Goal: Task Accomplishment & Management: Complete application form

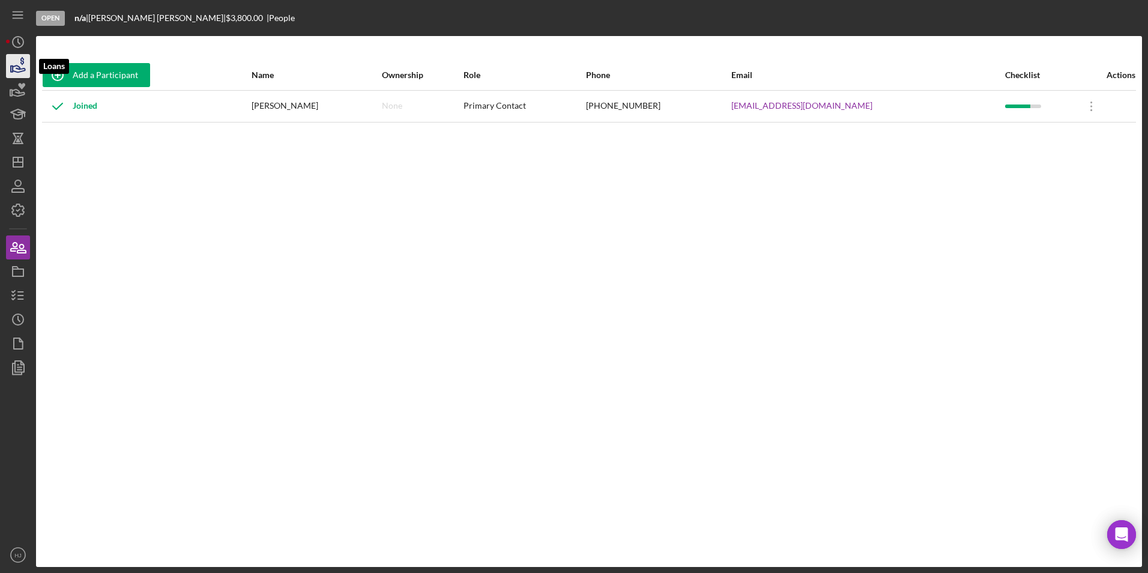
click at [9, 70] on icon "button" at bounding box center [18, 66] width 30 height 30
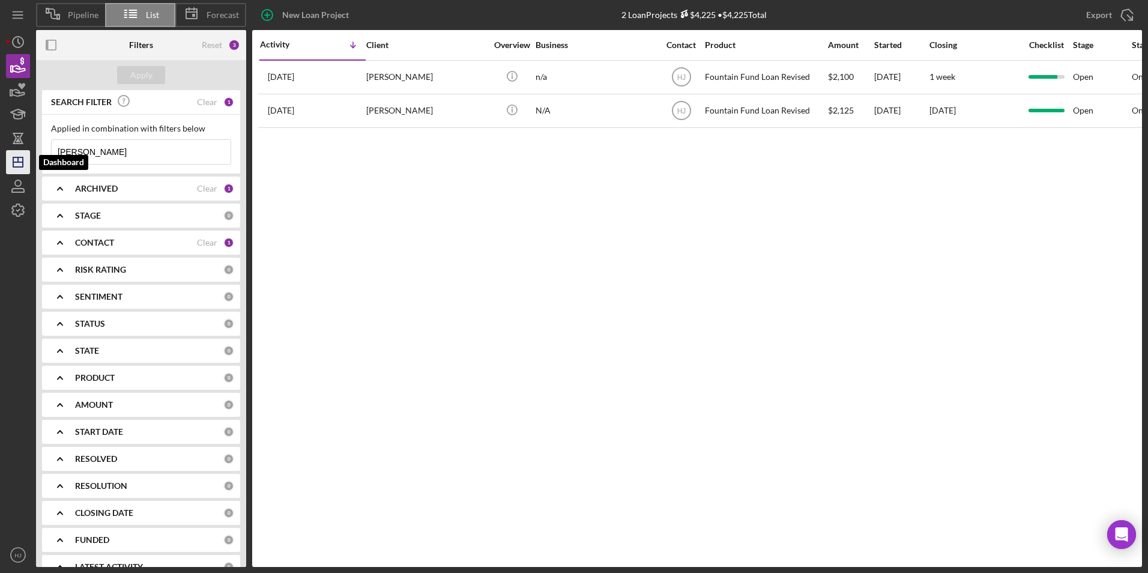
click at [20, 157] on icon "Icon/Dashboard" at bounding box center [18, 162] width 30 height 30
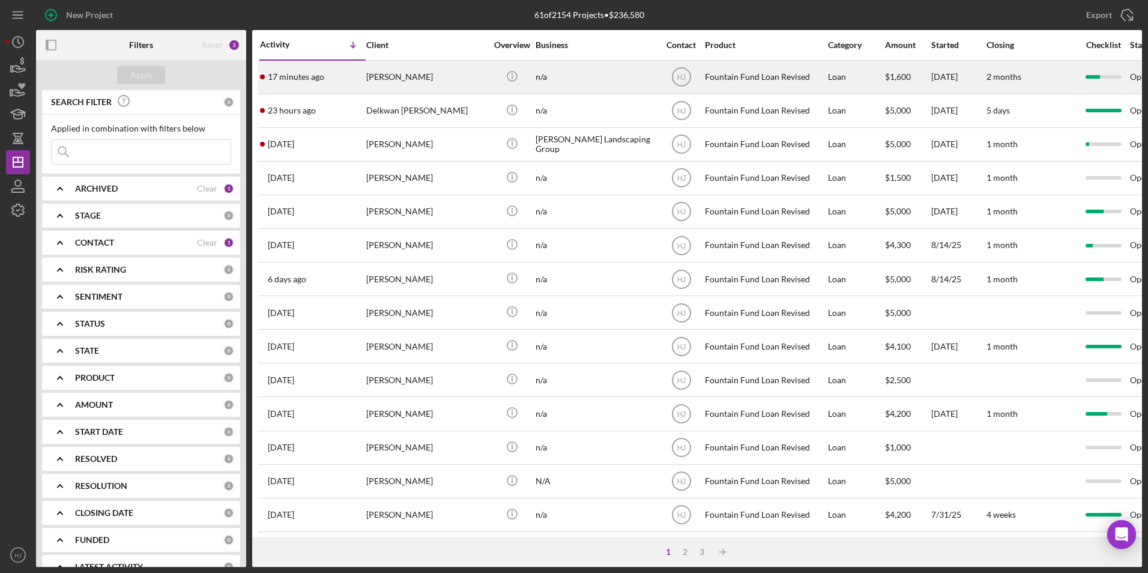
click at [402, 87] on div "[PERSON_NAME]" at bounding box center [426, 77] width 120 height 32
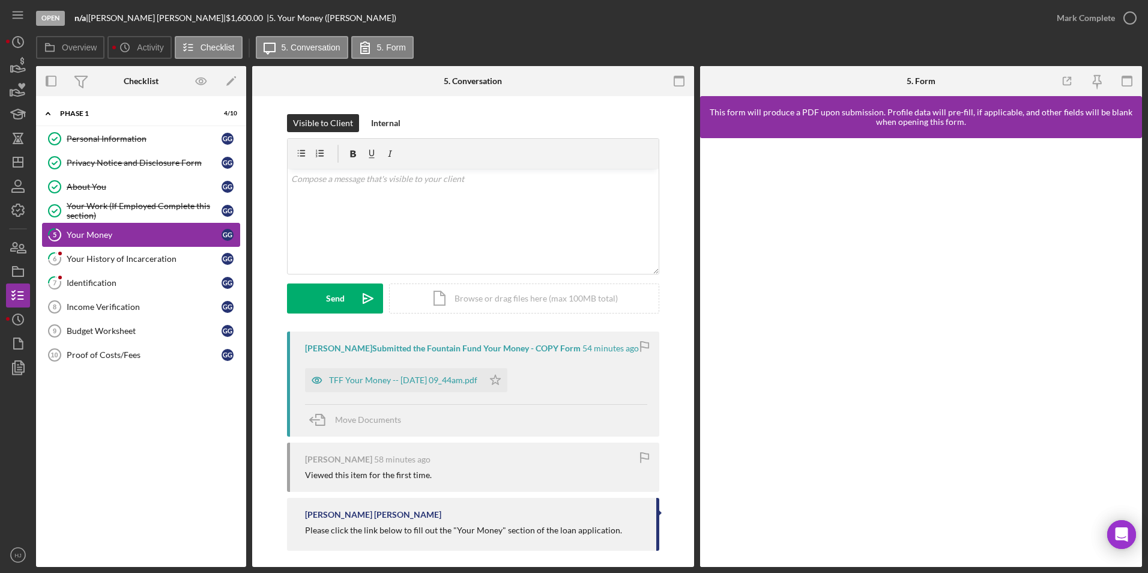
click at [104, 233] on div "Your Money" at bounding box center [144, 235] width 155 height 10
click at [457, 392] on div "TFF Your Money -- [DATE] 09_44am.pdf" at bounding box center [394, 380] width 178 height 24
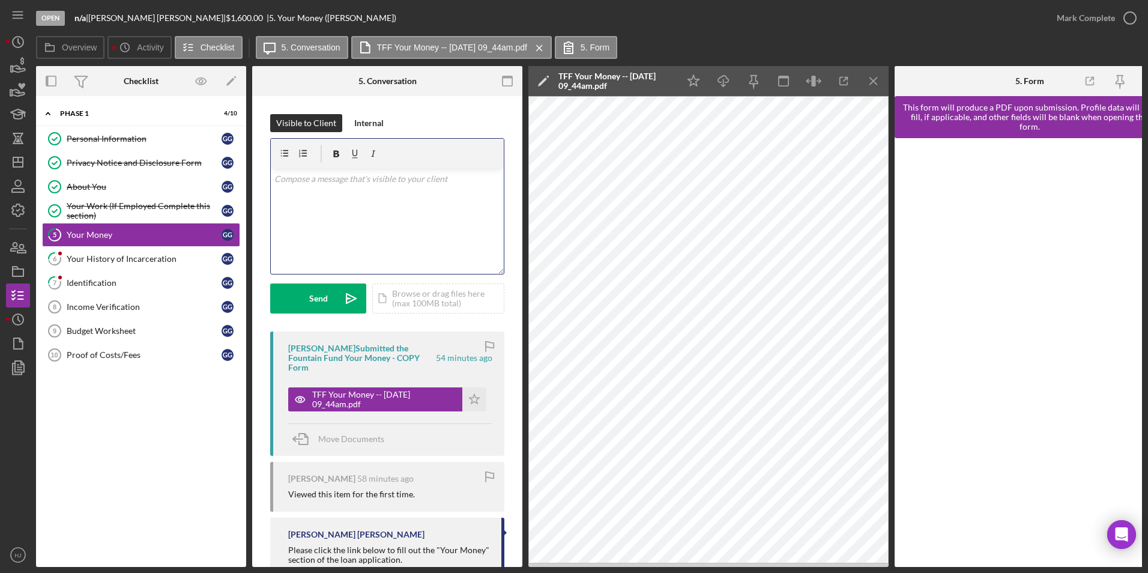
click at [352, 219] on div "v Color teal Color pink Remove color Add row above Add row below Add column bef…" at bounding box center [387, 221] width 233 height 105
click at [325, 296] on div "Send" at bounding box center [318, 298] width 19 height 30
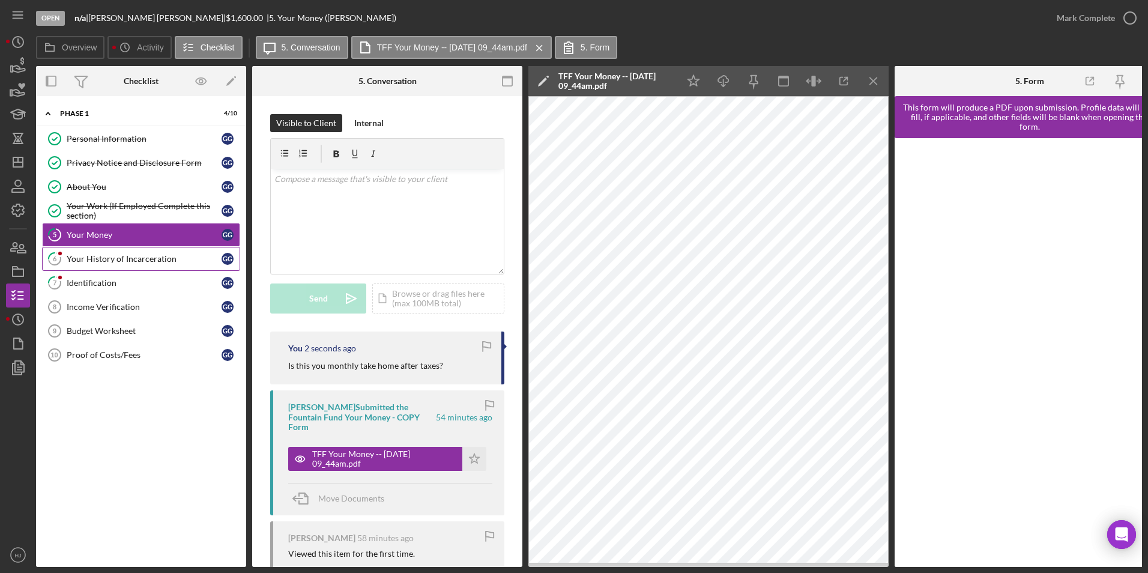
click at [107, 258] on div "Your History of Incarceration" at bounding box center [144, 259] width 155 height 10
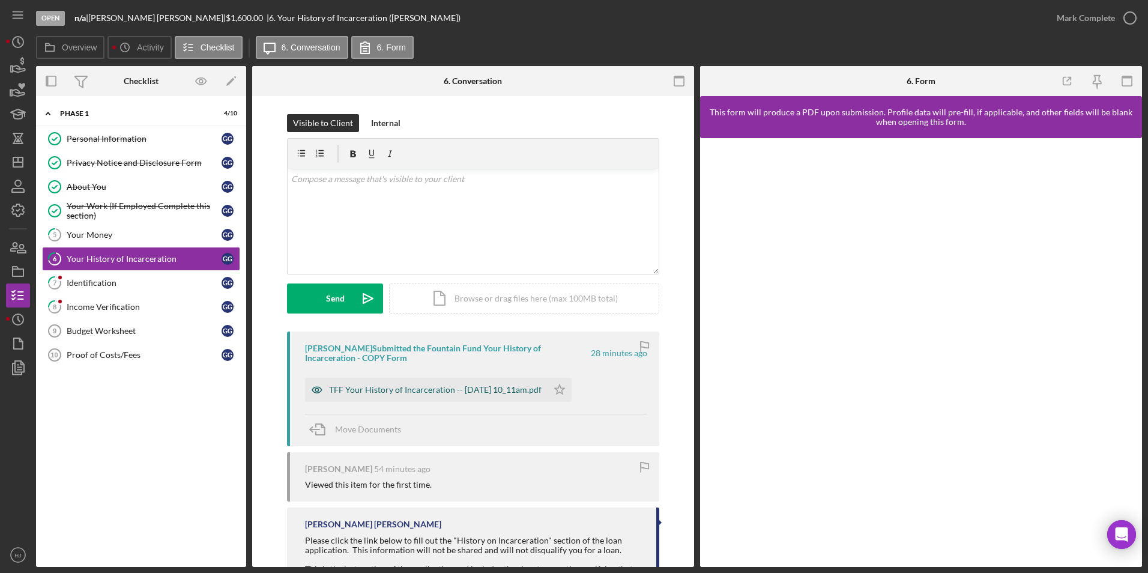
click at [442, 391] on div "TFF Your History of Incarceration -- [DATE] 10_11am.pdf" at bounding box center [435, 390] width 213 height 10
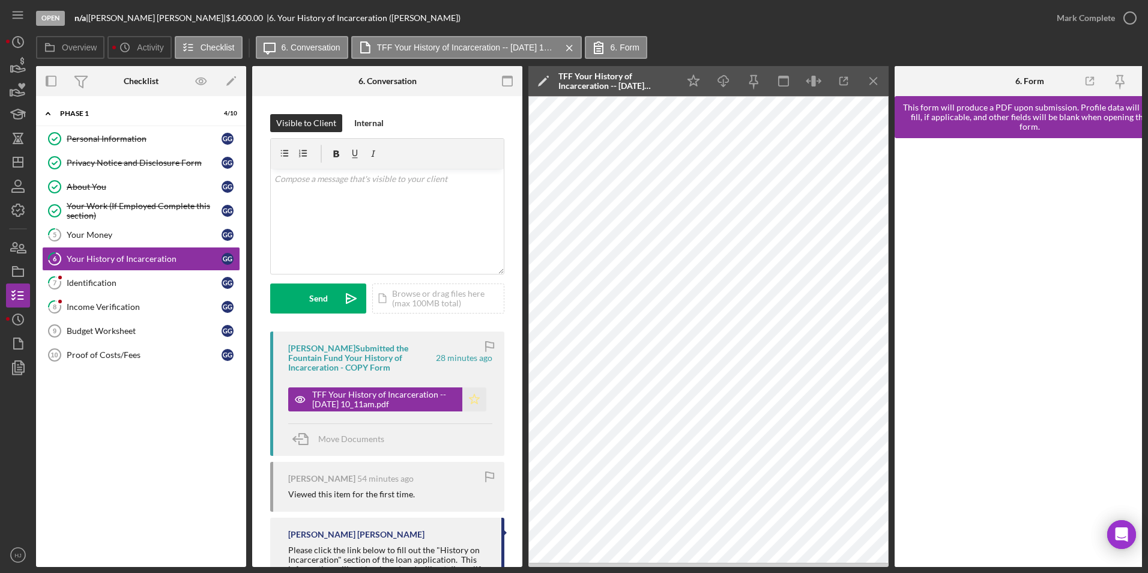
click at [474, 397] on icon "Icon/Star" at bounding box center [474, 399] width 24 height 24
click at [1084, 17] on div "Mark Complete" at bounding box center [1086, 18] width 58 height 24
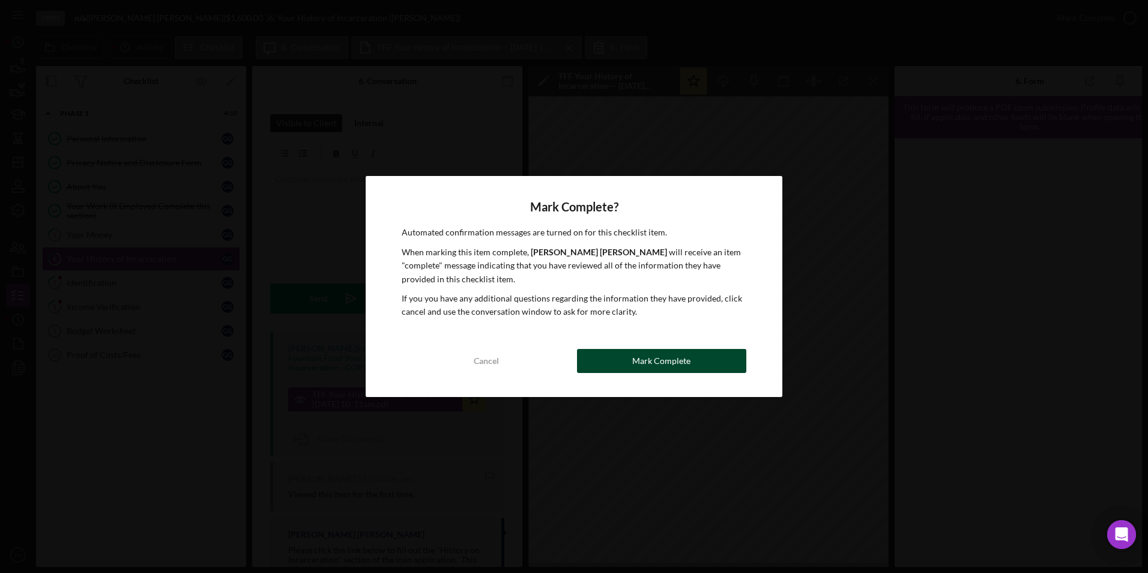
click at [713, 357] on button "Mark Complete" at bounding box center [661, 361] width 169 height 24
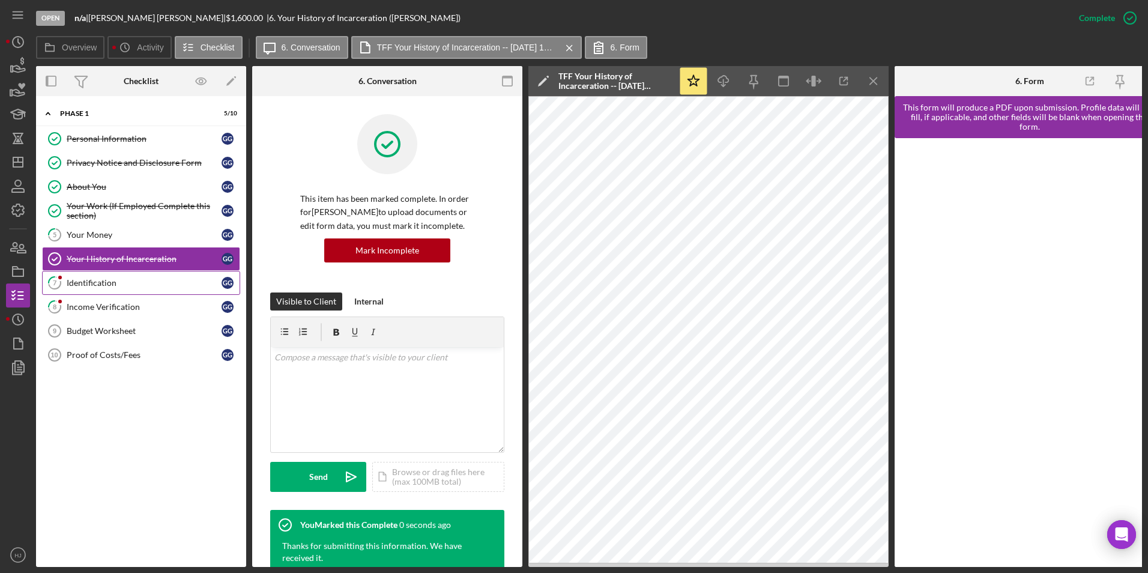
click at [86, 280] on div "Identification" at bounding box center [144, 283] width 155 height 10
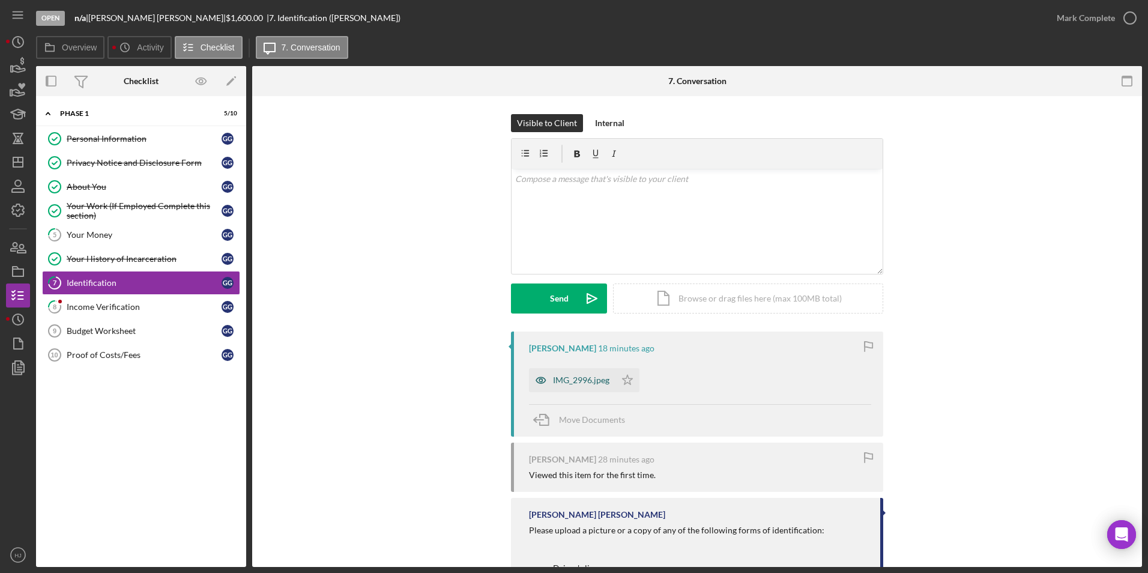
click at [594, 372] on div "IMG_2996.jpeg" at bounding box center [572, 380] width 86 height 24
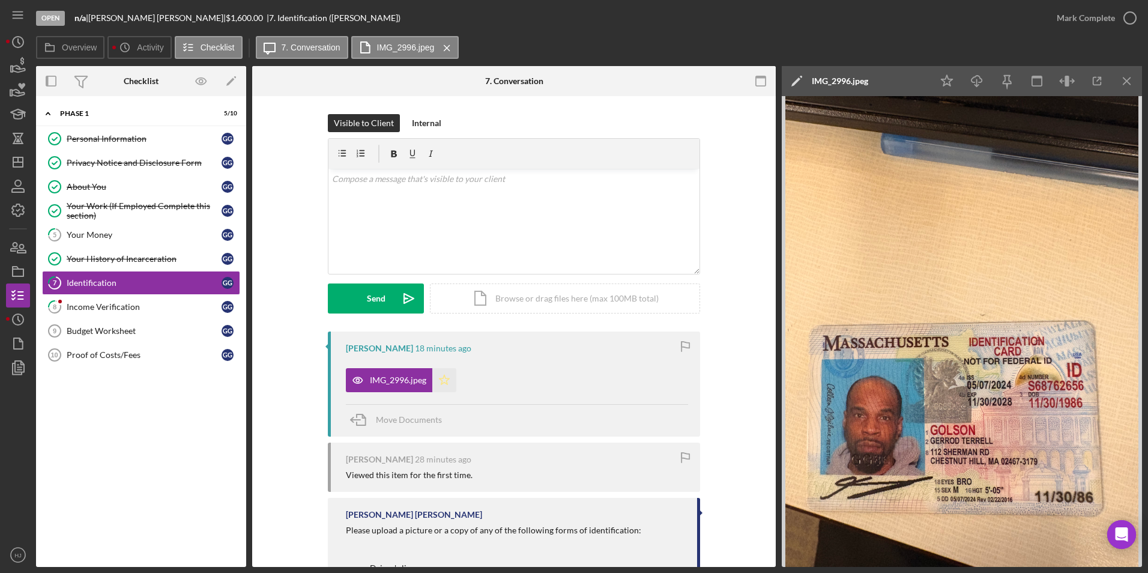
click at [443, 377] on icon "Icon/Star" at bounding box center [444, 380] width 24 height 24
click at [1087, 23] on div "Mark Complete" at bounding box center [1086, 18] width 58 height 24
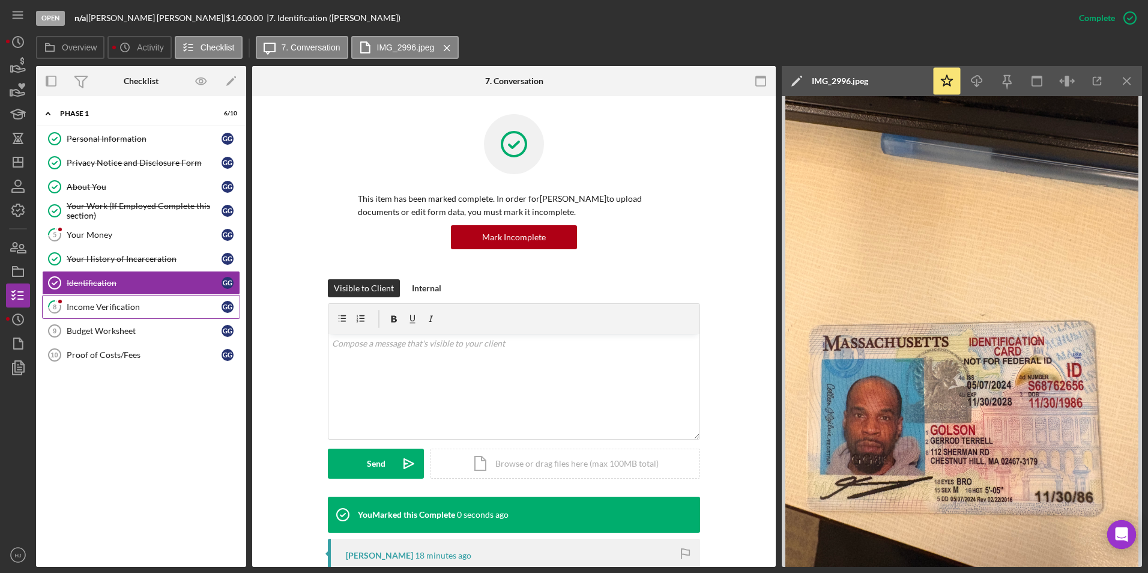
click at [101, 302] on div "Income Verification" at bounding box center [144, 307] width 155 height 10
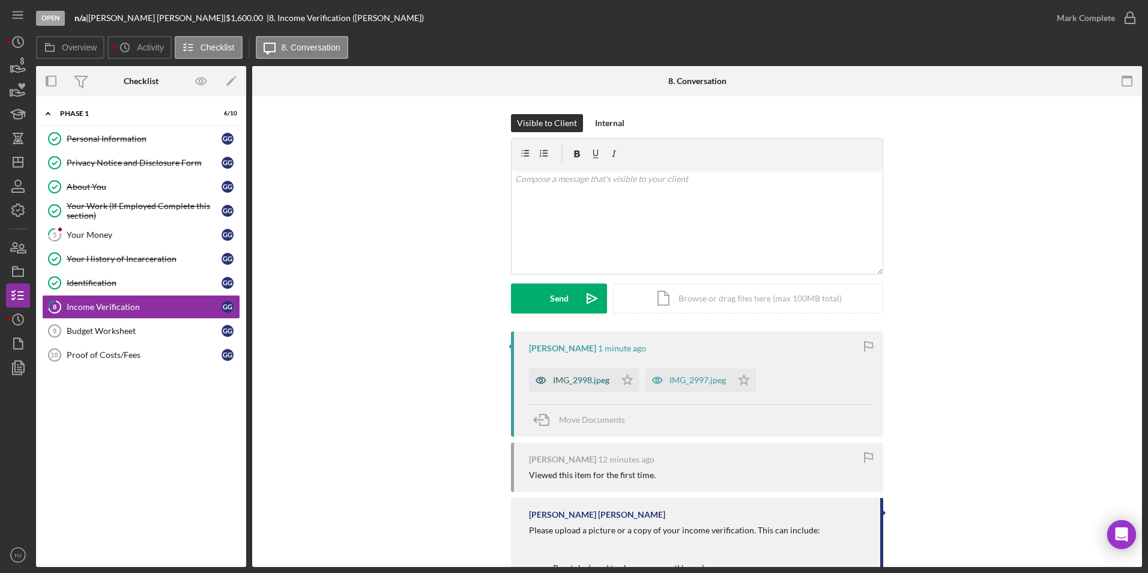
click at [581, 375] on div "IMG_2998.jpeg" at bounding box center [572, 380] width 86 height 24
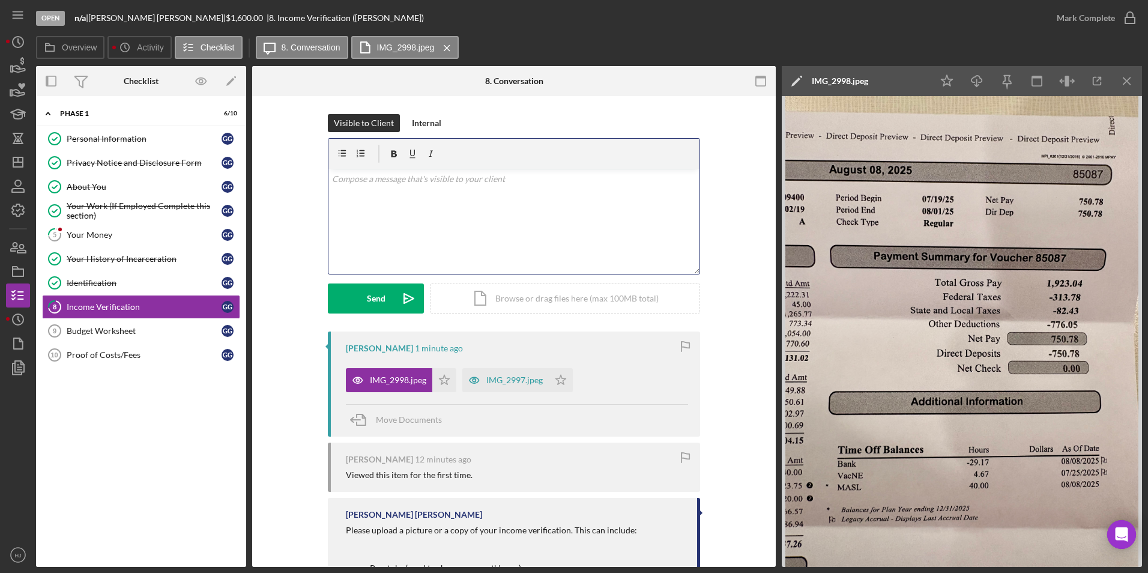
click at [398, 234] on div "v Color teal Color pink Remove color Add row above Add row below Add column bef…" at bounding box center [513, 221] width 371 height 105
click at [428, 183] on p "Please show the entire check so we can valiadte yoyr imcomr." at bounding box center [514, 178] width 364 height 13
click at [480, 179] on p "Please show the entire check so we can valiadte yoyr imcomr." at bounding box center [514, 178] width 364 height 13
click at [481, 179] on p "Please show the entire check so we can valiadte yoyr imcomr." at bounding box center [514, 178] width 364 height 13
click at [480, 179] on p "Please show the entire check so we can valiadte yoyr imcomr." at bounding box center [514, 178] width 364 height 13
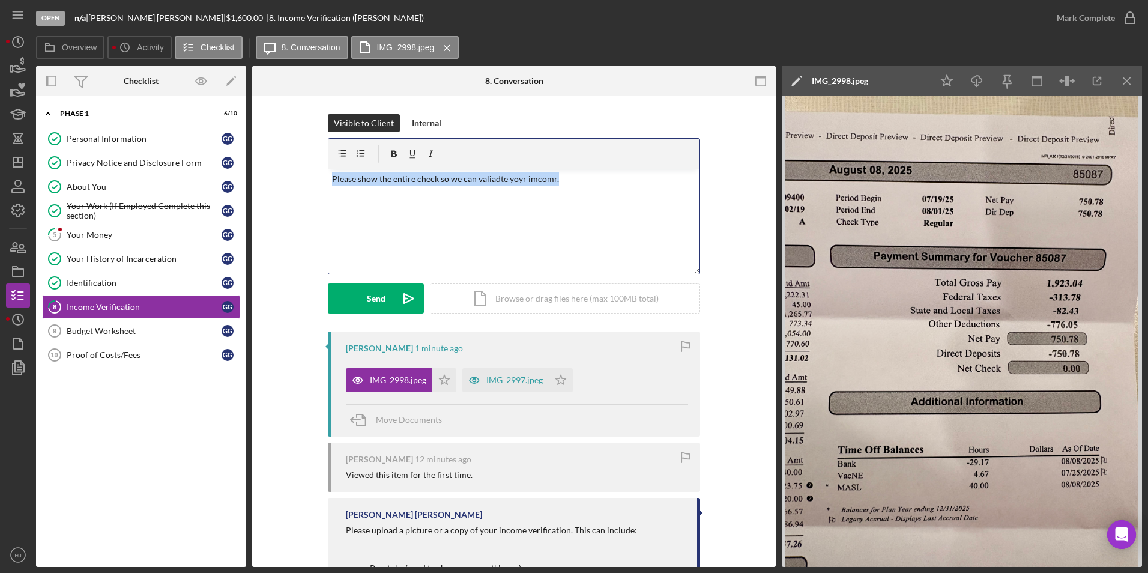
click at [480, 179] on p "Please show the entire check so we can valiadte yoyr imcomr." at bounding box center [514, 178] width 364 height 13
click at [480, 177] on p "Please show the entire check so we can valiadte yoyr imcomr." at bounding box center [514, 178] width 364 height 13
click at [558, 175] on p "Please show the entire check so we can valiadte yoyr imcomr." at bounding box center [514, 178] width 364 height 13
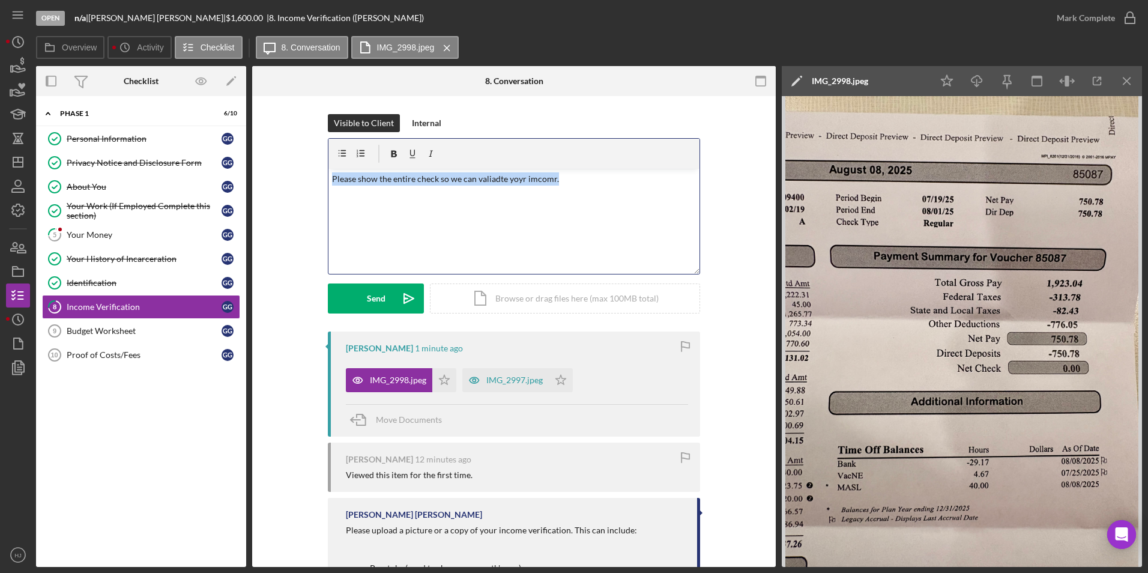
click at [558, 175] on p "Please show the entire check so we can valiadte yoyr imcomr." at bounding box center [514, 178] width 364 height 13
click at [561, 178] on p "Please show the entire check so we can valiadte yoyr imcomr." at bounding box center [514, 178] width 364 height 13
click at [459, 198] on div "v Color teal Color pink Remove color Add row above Add row below Add column bef…" at bounding box center [513, 221] width 371 height 105
click at [352, 170] on div "v Color teal Color pink Remove color Add row above Add row below Add column bef…" at bounding box center [513, 221] width 371 height 105
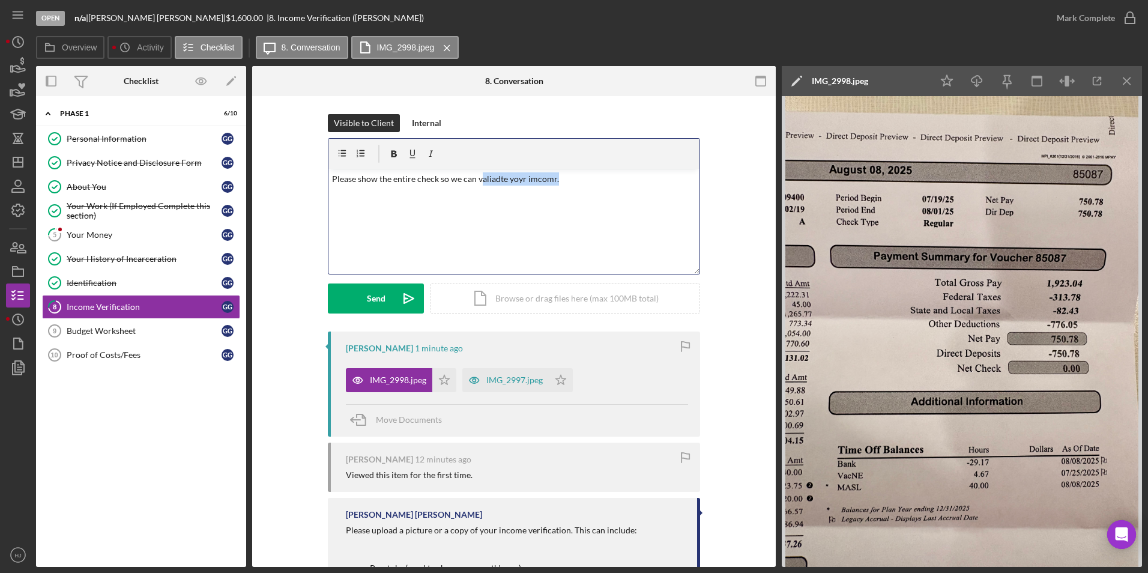
drag, startPoint x: 477, startPoint y: 179, endPoint x: 552, endPoint y: 179, distance: 75.1
click at [552, 179] on p "Please show the entire check so we can valiadte yoyr imcomr." at bounding box center [514, 178] width 364 height 13
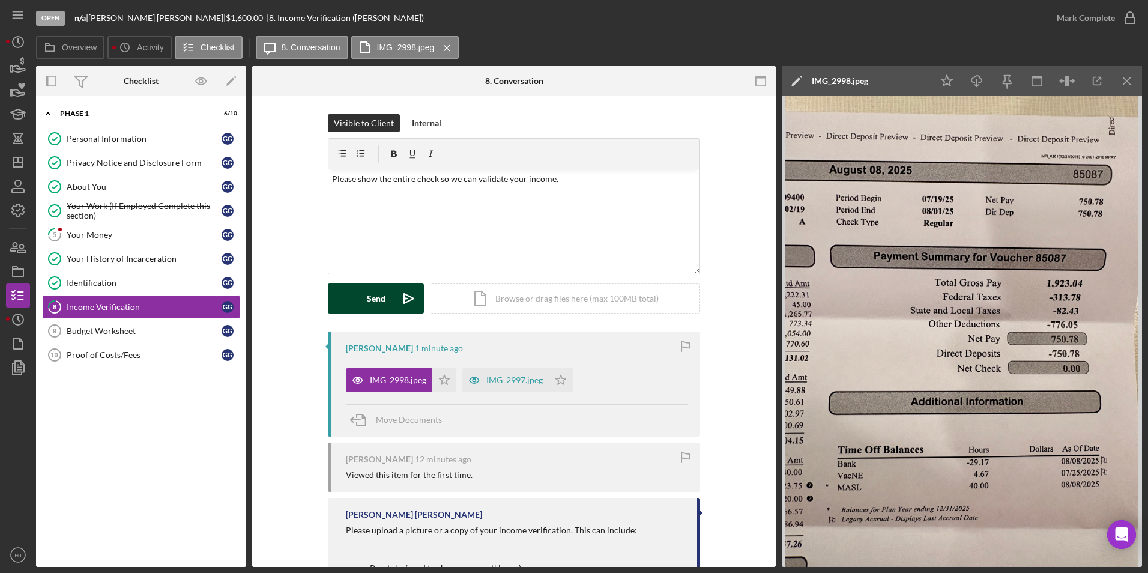
click at [379, 298] on div "Send" at bounding box center [376, 298] width 19 height 30
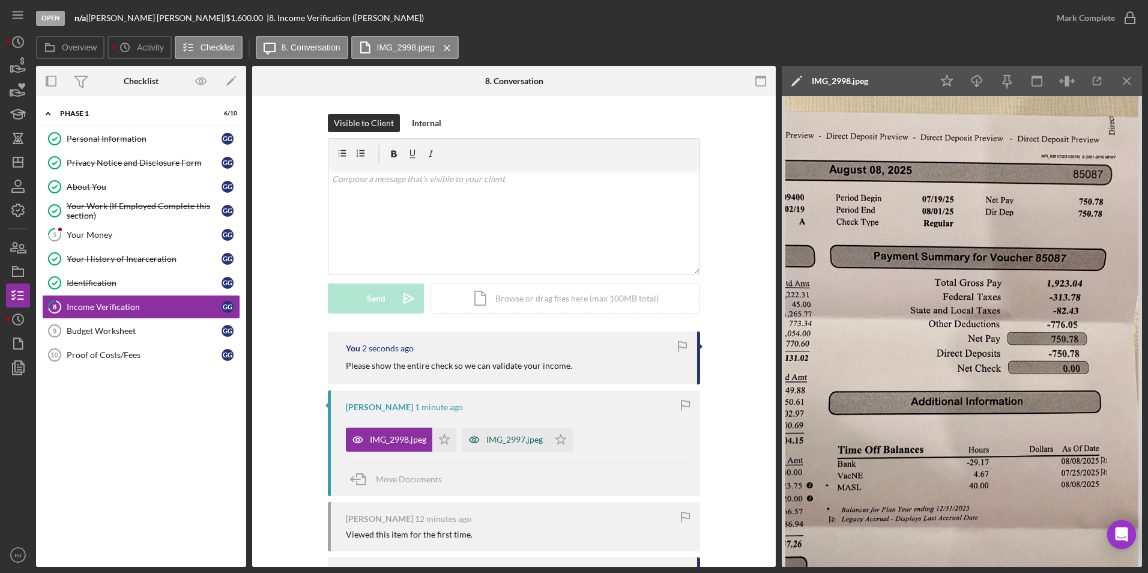
click at [491, 440] on div "IMG_2997.jpeg" at bounding box center [514, 440] width 56 height 10
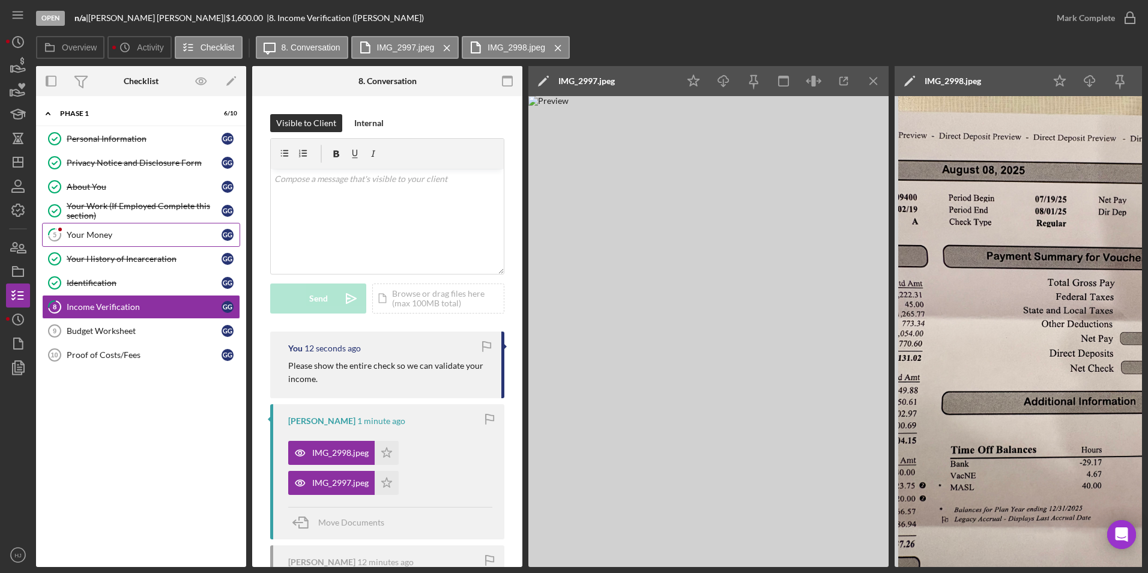
click at [101, 237] on div "Your Money" at bounding box center [144, 235] width 155 height 10
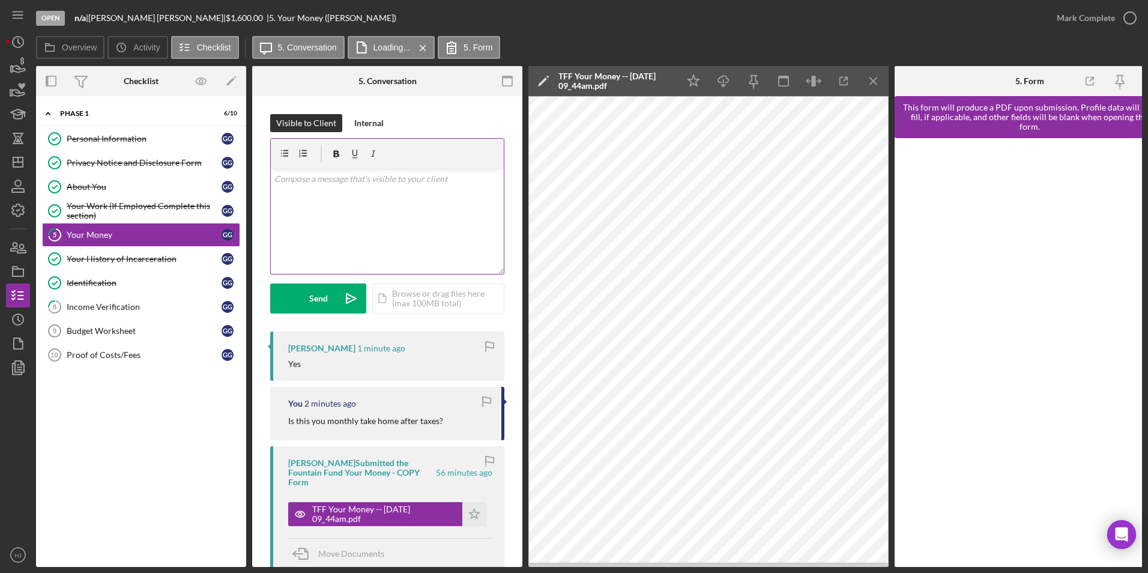
click at [304, 212] on div "v Color teal Color pink Remove color Add row above Add row below Add column bef…" at bounding box center [387, 221] width 233 height 105
click at [315, 302] on div "Send" at bounding box center [318, 298] width 19 height 30
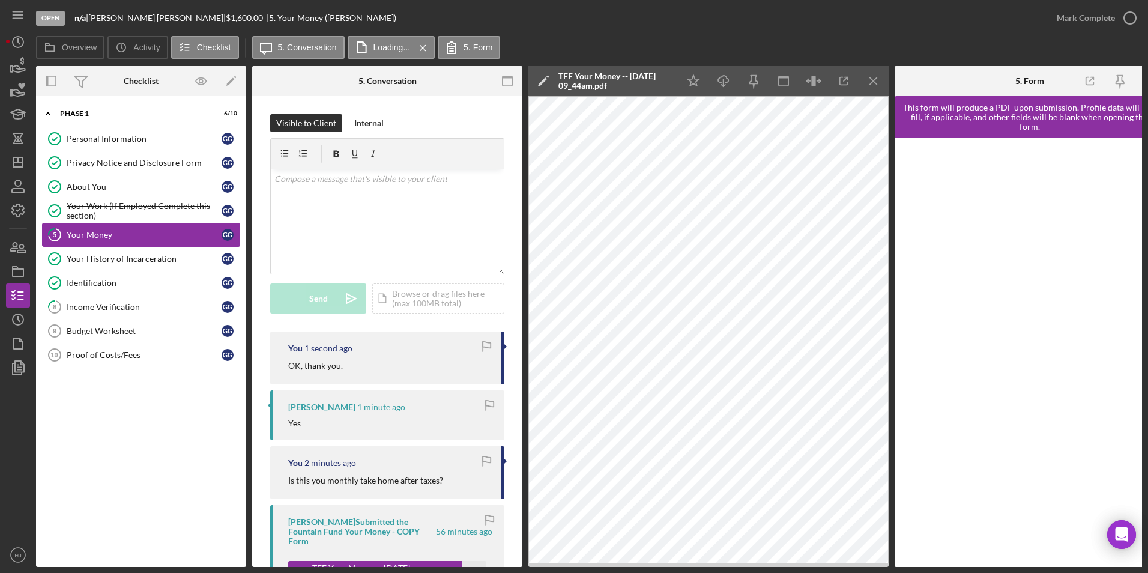
click at [130, 234] on div "Your Money" at bounding box center [144, 235] width 155 height 10
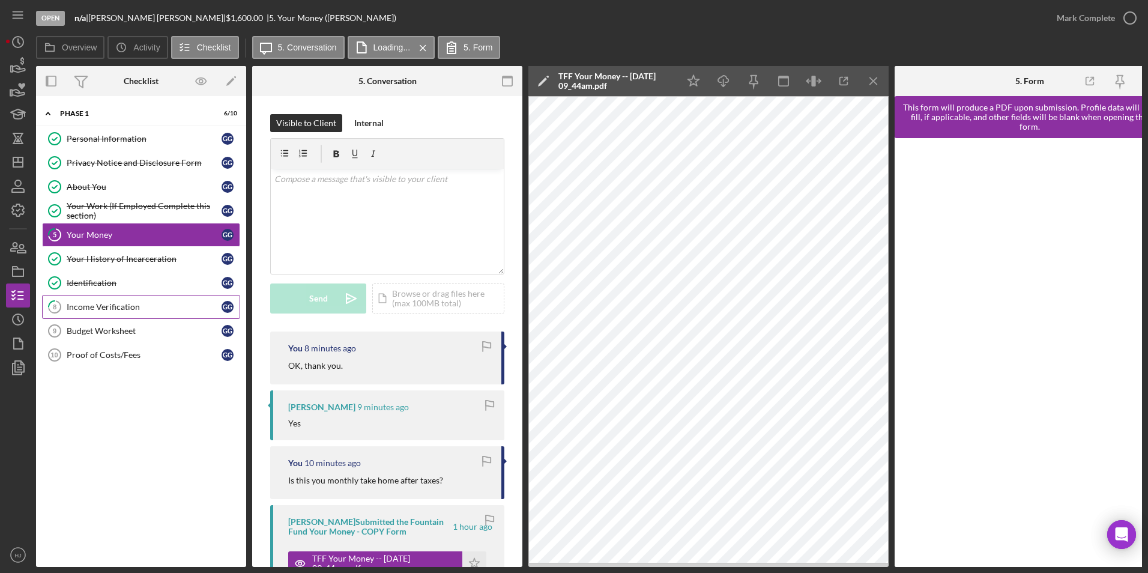
click at [106, 304] on div "Income Verification" at bounding box center [144, 307] width 155 height 10
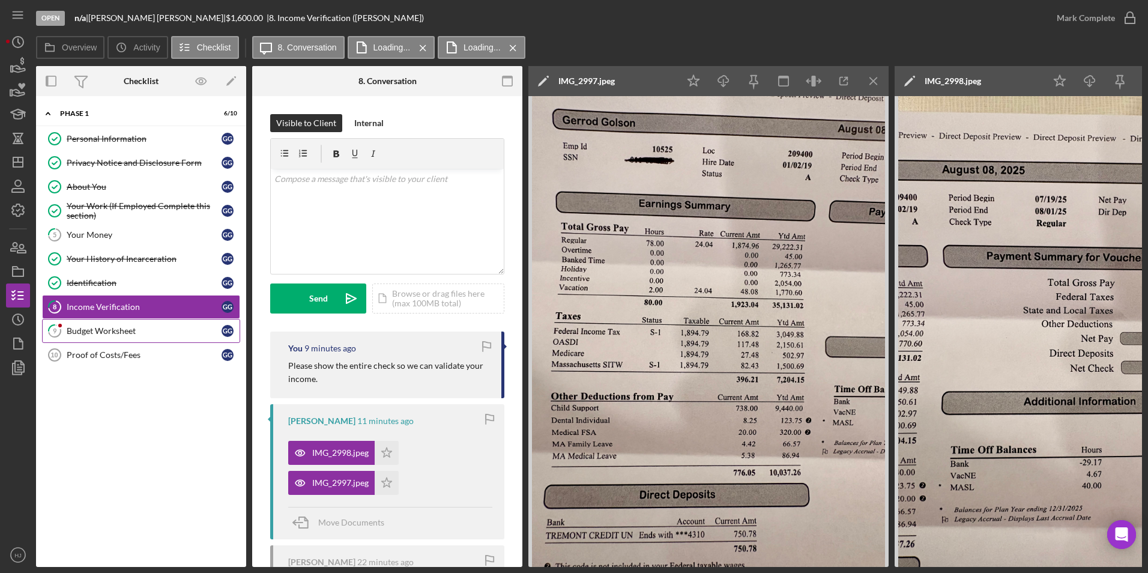
click at [89, 326] on div "Budget Worksheet" at bounding box center [144, 331] width 155 height 10
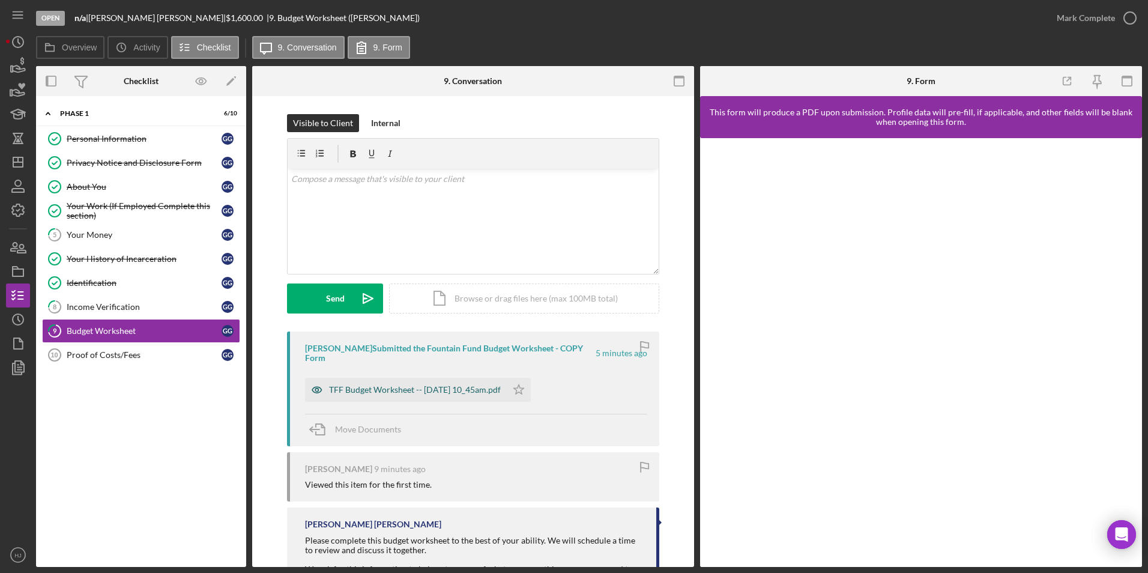
click at [366, 385] on div "TFF Budget Worksheet -- [DATE] 10_45am.pdf" at bounding box center [415, 390] width 172 height 10
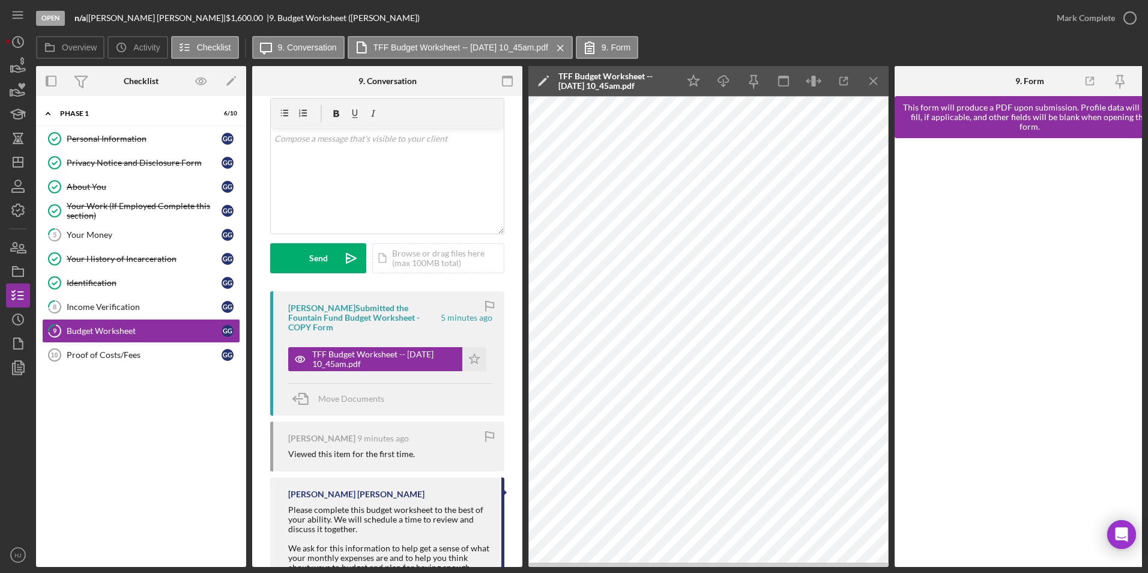
scroll to position [60, 0]
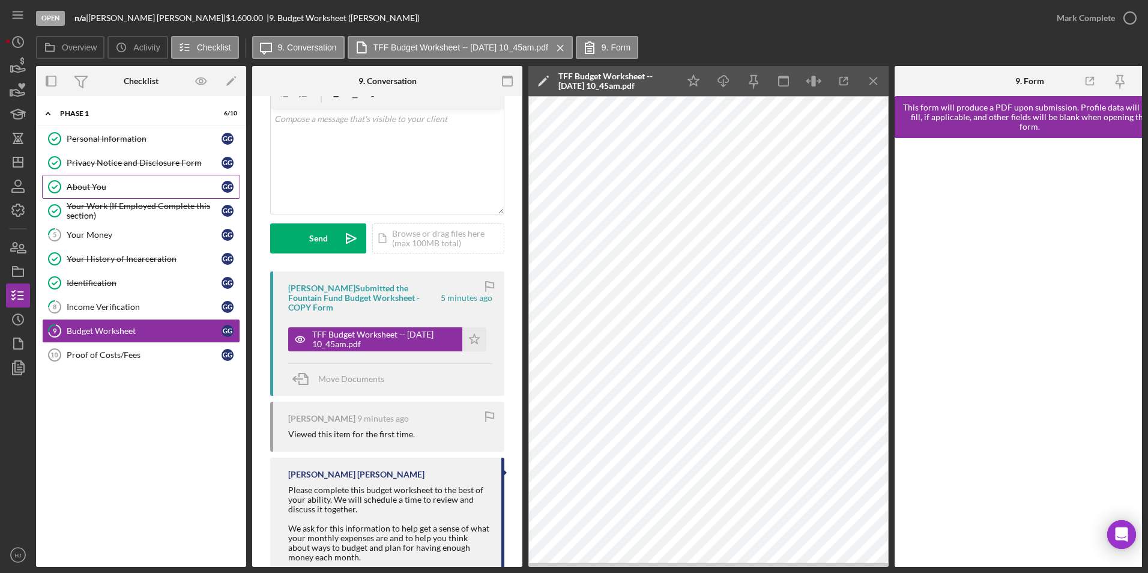
click at [90, 189] on div "About You" at bounding box center [144, 187] width 155 height 10
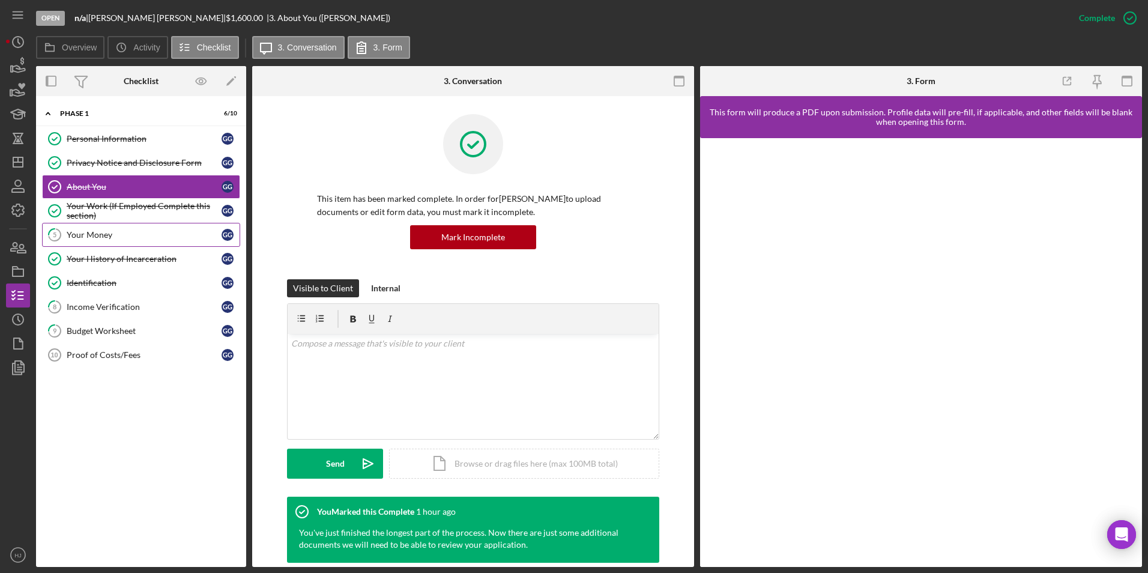
click at [100, 235] on div "Your Money" at bounding box center [144, 235] width 155 height 10
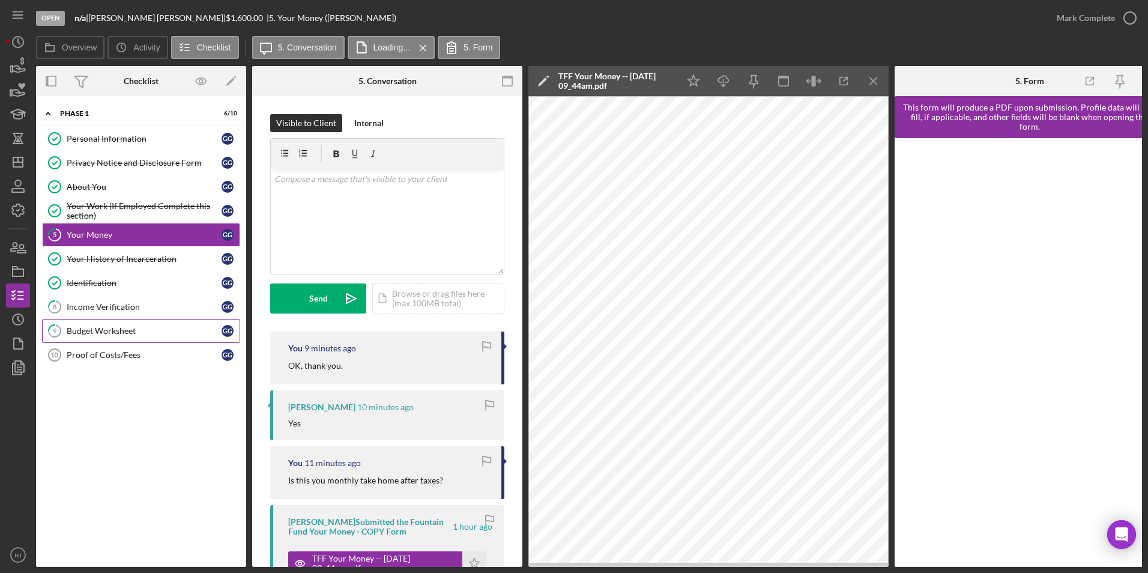
click at [131, 331] on div "Budget Worksheet" at bounding box center [144, 331] width 155 height 10
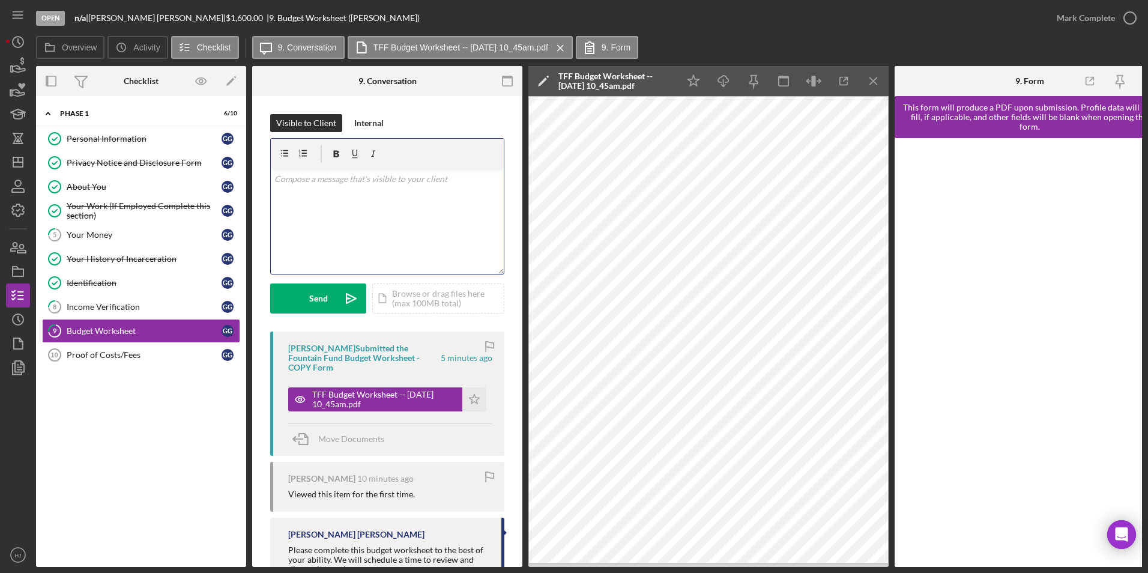
click at [343, 214] on div "v Color teal Color pink Remove color Add row above Add row below Add column bef…" at bounding box center [387, 221] width 233 height 105
drag, startPoint x: 330, startPoint y: 192, endPoint x: 277, endPoint y: 178, distance: 55.3
click at [277, 178] on p "Hi [PERSON_NAME], I think you made a mistake. You claimed to be taking home" at bounding box center [387, 185] width 226 height 27
copy p "Hi [PERSON_NAME], I think you made a mistake. You claimed to be taking home"
click at [104, 185] on div "About You" at bounding box center [144, 187] width 155 height 10
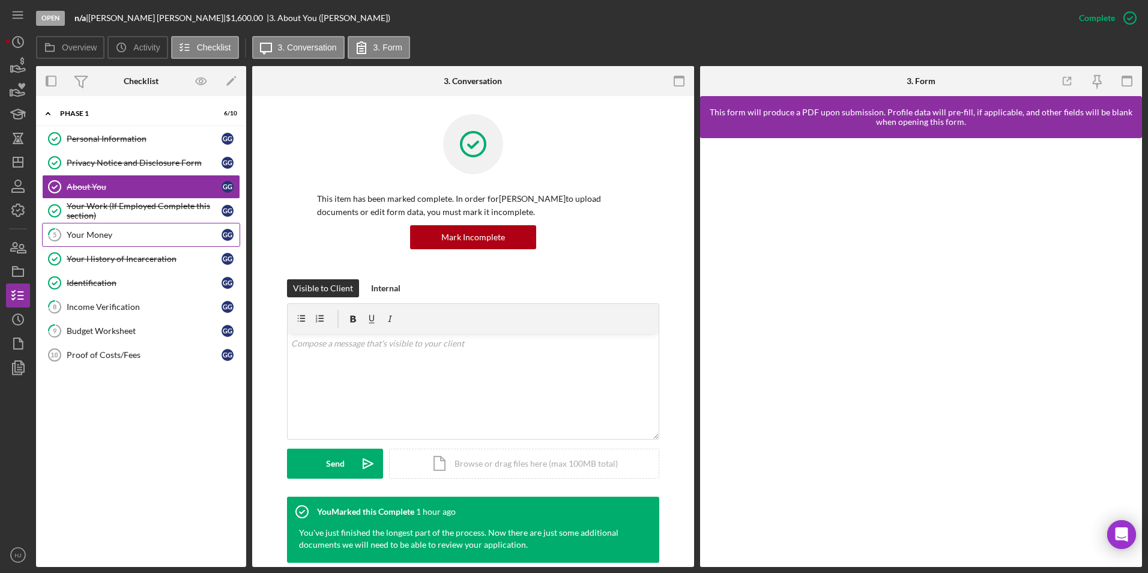
click at [82, 234] on div "Your Money" at bounding box center [144, 235] width 155 height 10
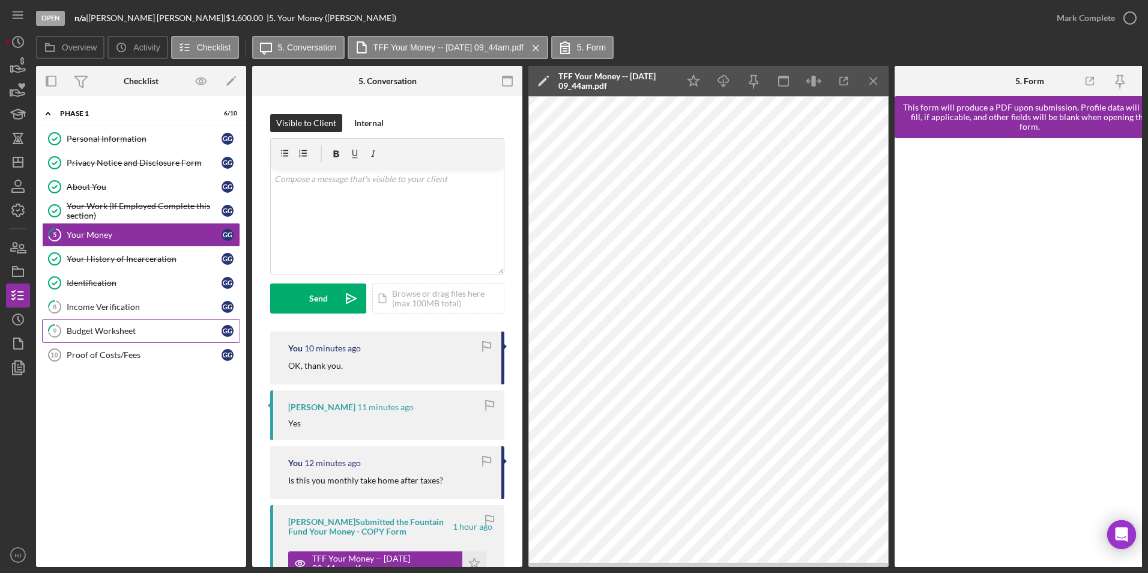
click at [122, 333] on div "Budget Worksheet" at bounding box center [144, 331] width 155 height 10
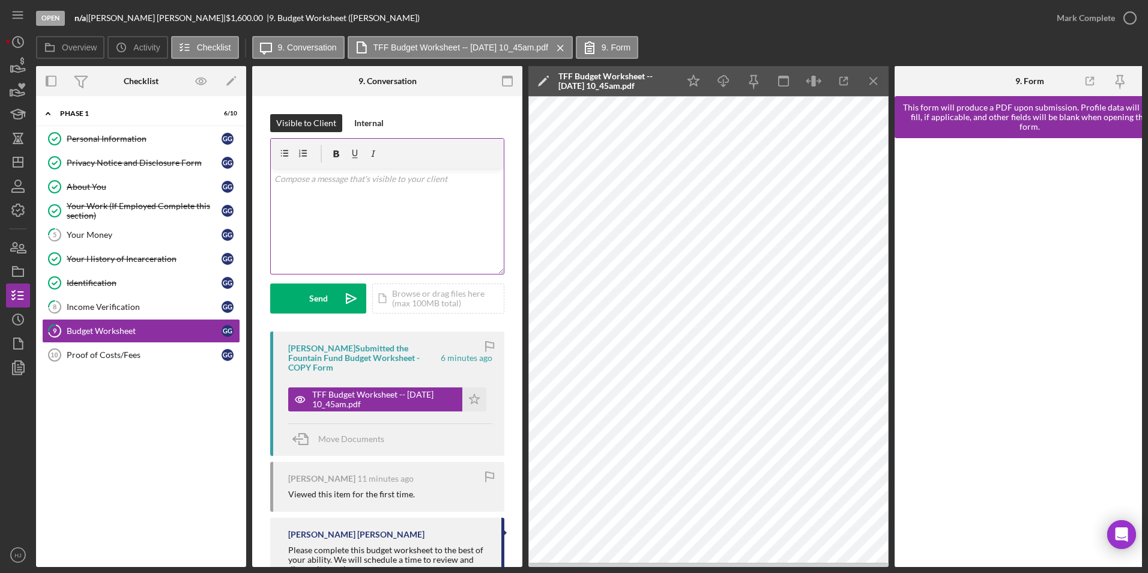
click at [329, 221] on div "v Color teal Color pink Remove color Add row above Add row below Add column bef…" at bounding box center [387, 221] width 233 height 105
paste div
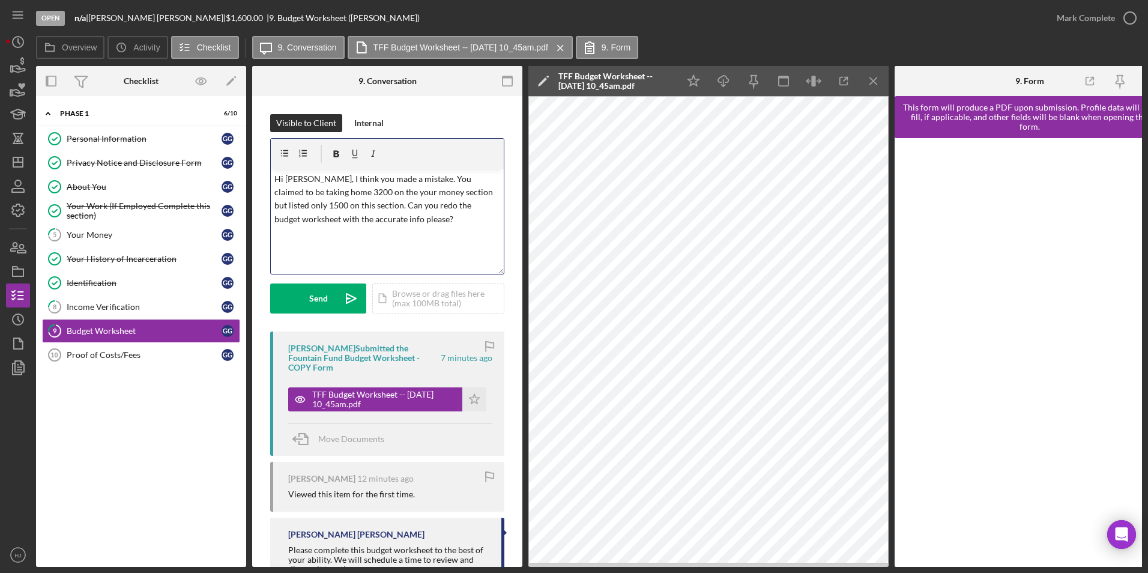
click at [373, 200] on p "Hi [PERSON_NAME], I think you made a mistake. You claimed to be taking home 320…" at bounding box center [387, 199] width 226 height 54
click at [354, 192] on p "Hi [PERSON_NAME], I think you made a mistake. You claimed to be taking home 320…" at bounding box center [387, 199] width 226 height 54
click at [312, 289] on div "Send" at bounding box center [318, 298] width 19 height 30
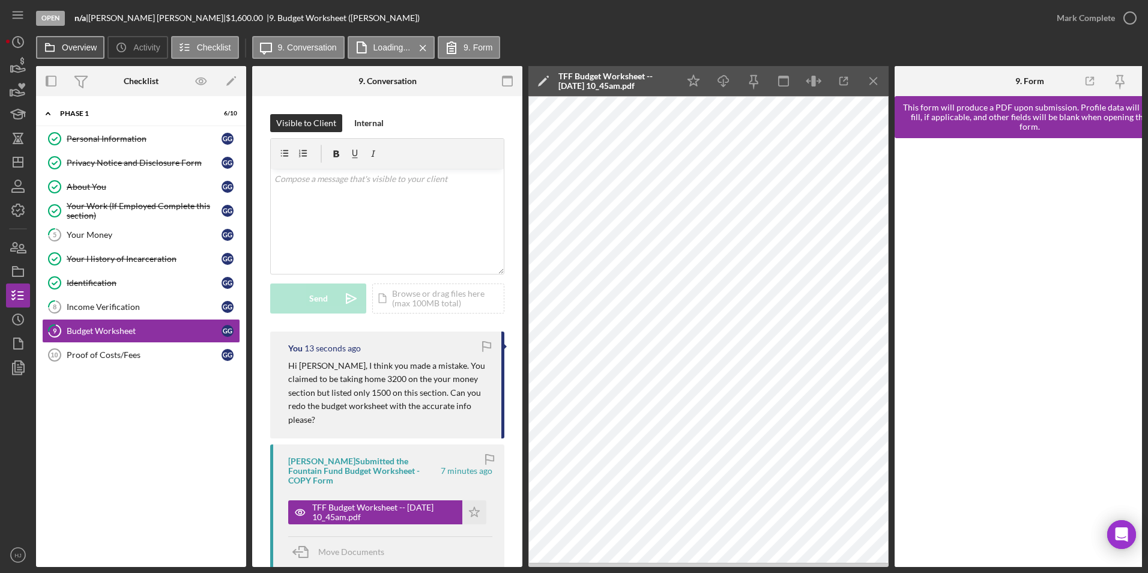
click at [47, 49] on icon at bounding box center [50, 47] width 24 height 24
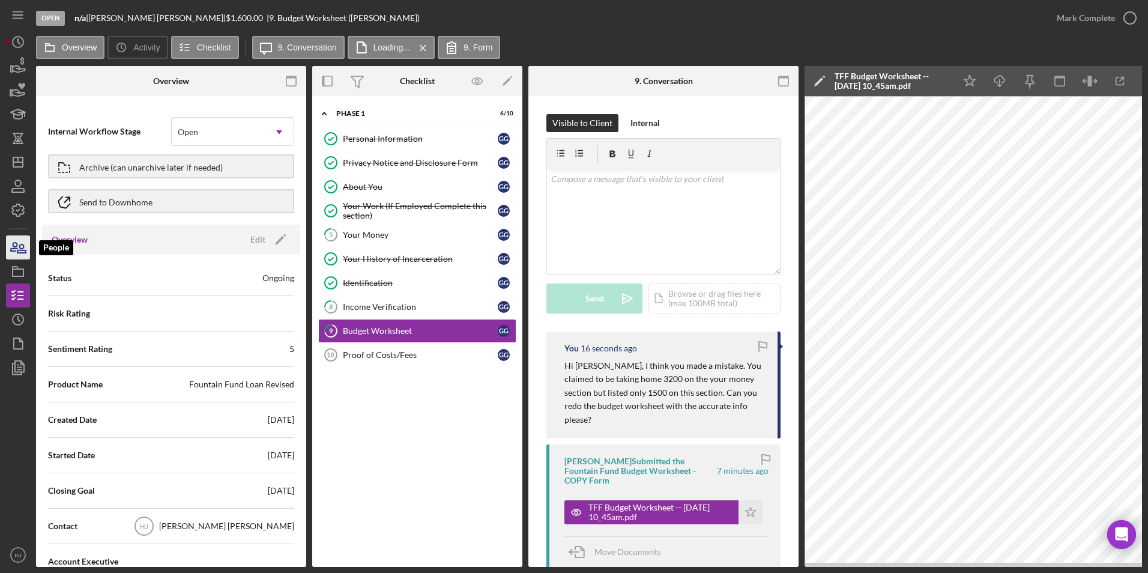
click at [25, 245] on icon "button" at bounding box center [18, 247] width 30 height 30
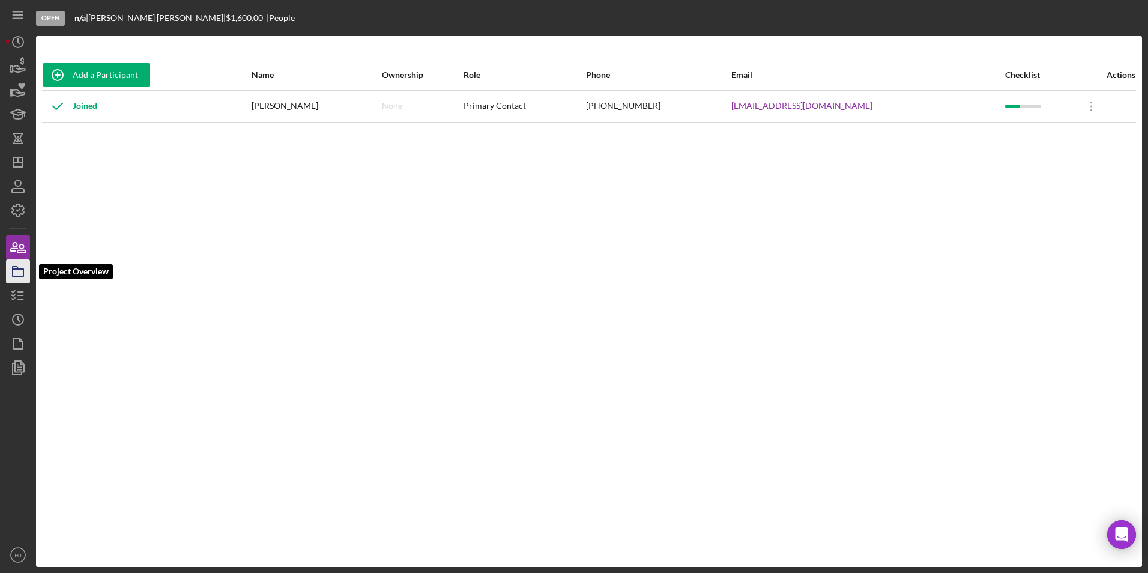
click at [22, 281] on icon "button" at bounding box center [18, 271] width 30 height 30
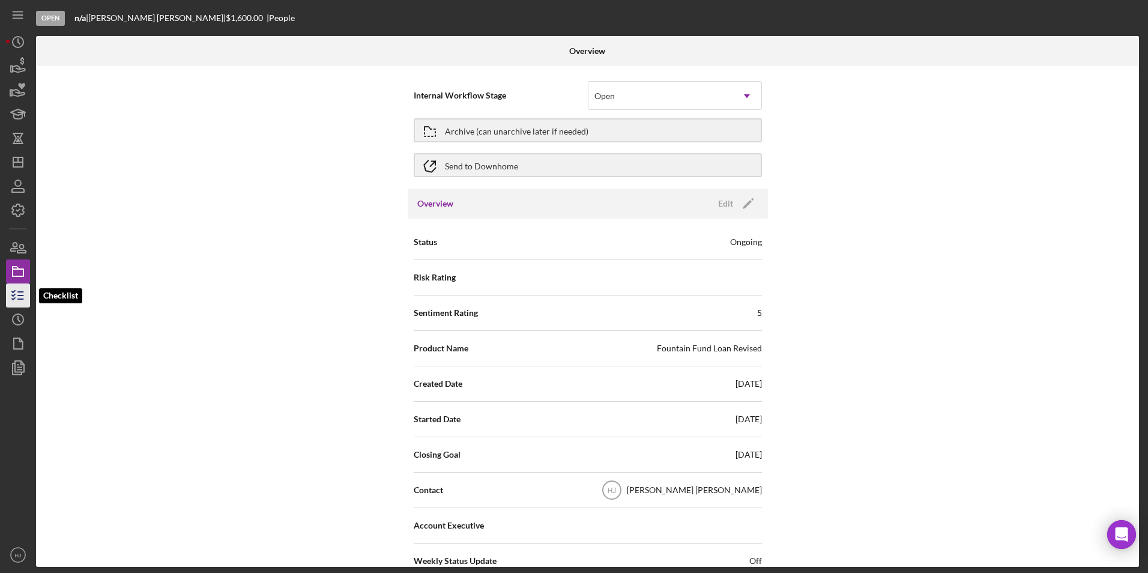
click at [19, 292] on line "button" at bounding box center [20, 292] width 5 height 0
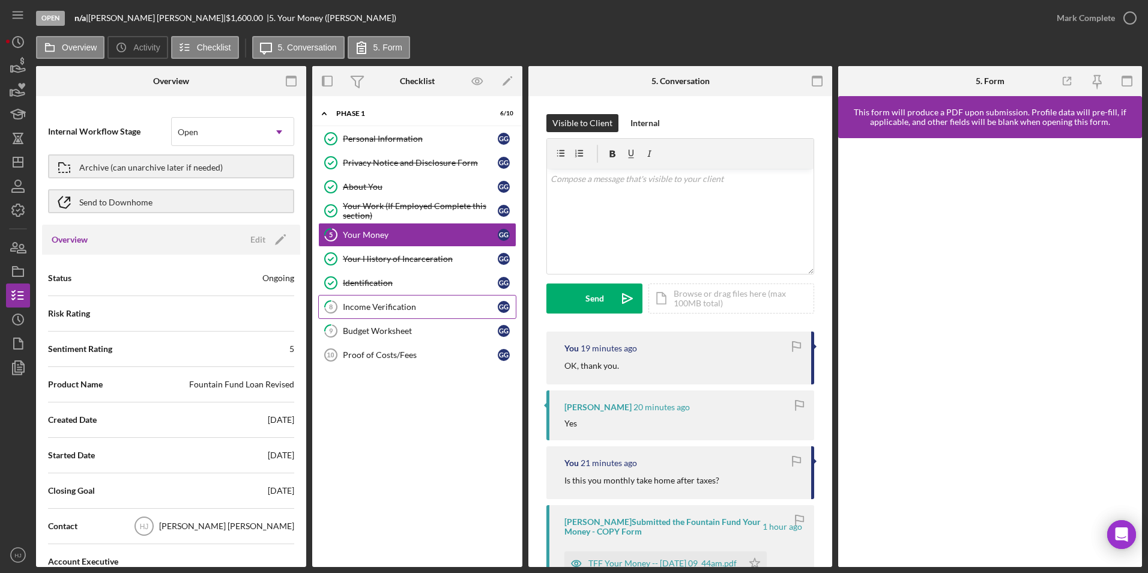
click at [411, 310] on div "Income Verification" at bounding box center [420, 307] width 155 height 10
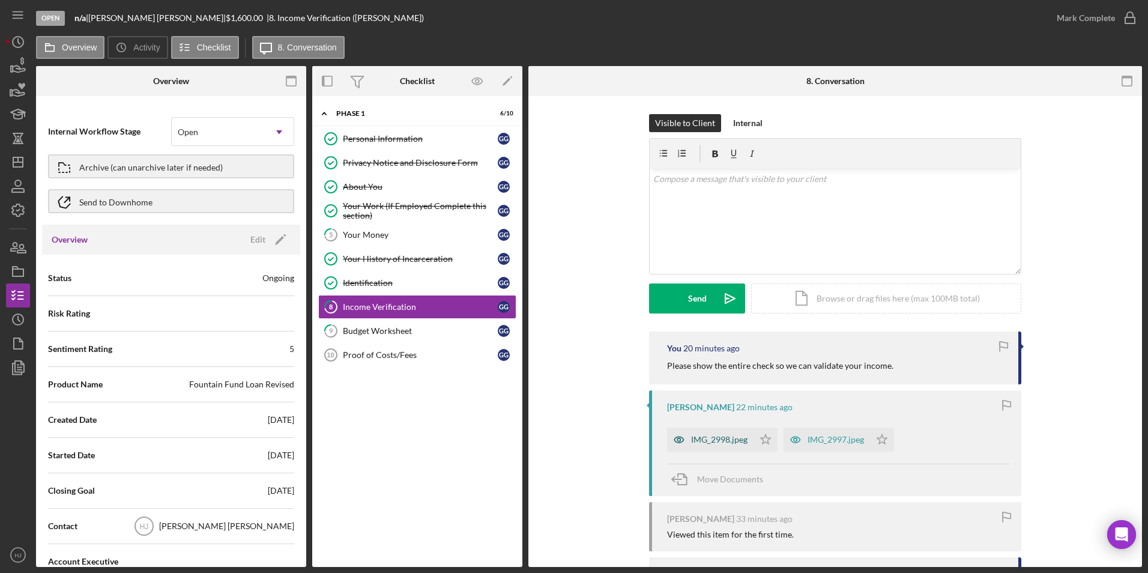
click at [710, 439] on div "IMG_2998.jpeg" at bounding box center [719, 440] width 56 height 10
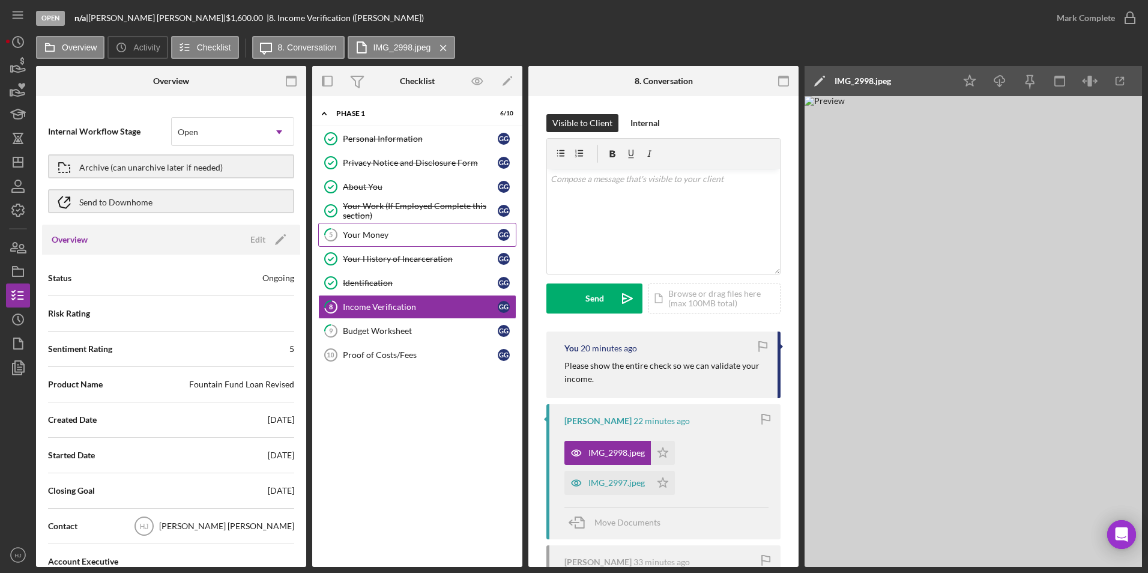
click at [372, 237] on div "Your Money" at bounding box center [420, 235] width 155 height 10
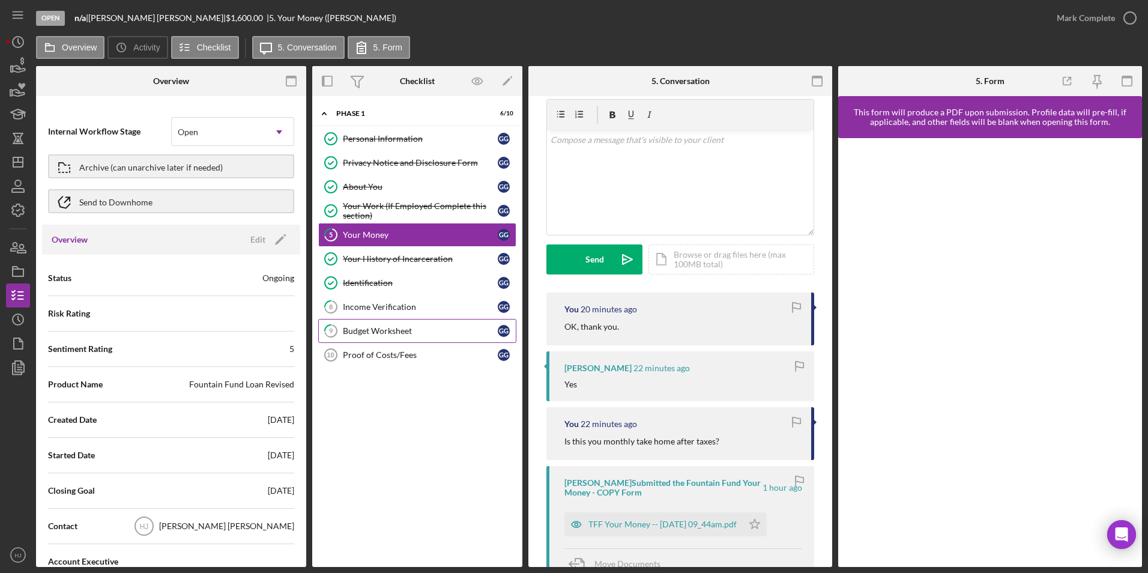
scroll to position [60, 0]
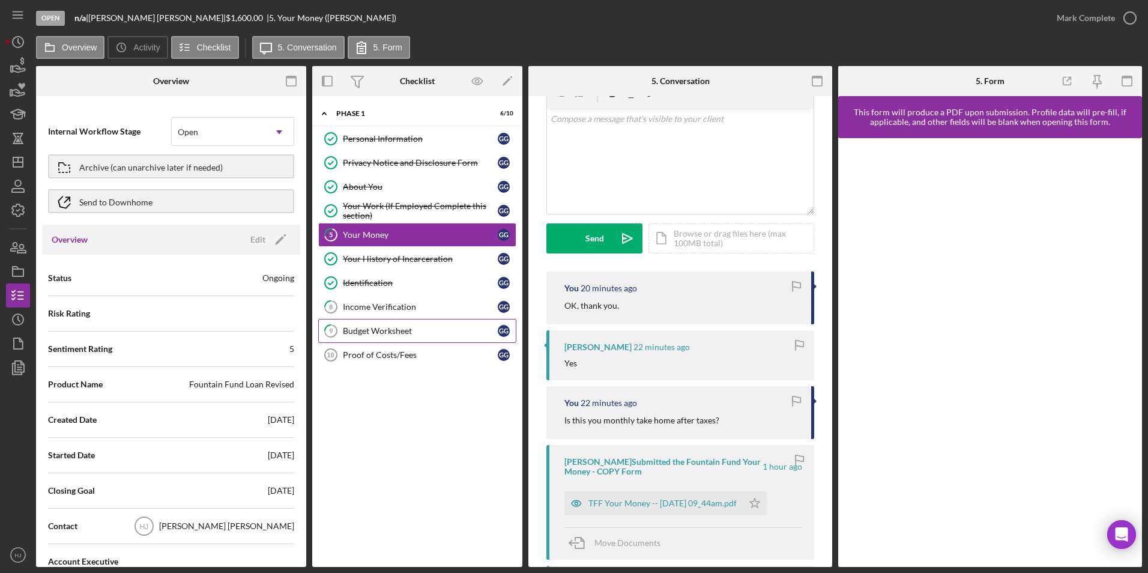
click at [383, 331] on div "Budget Worksheet" at bounding box center [420, 331] width 155 height 10
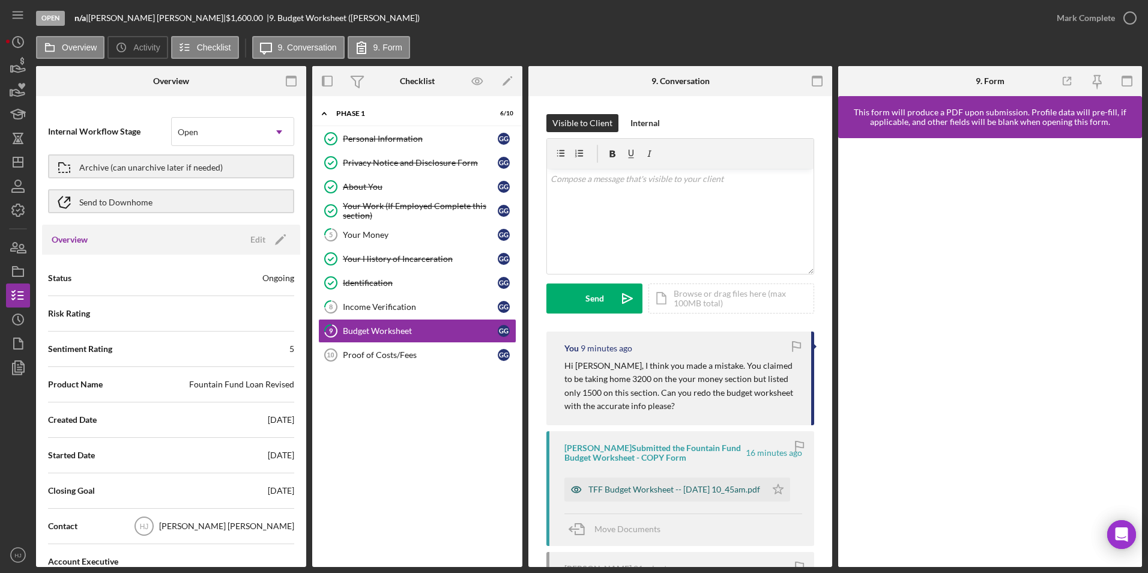
click at [623, 485] on div "TFF Budget Worksheet -- [DATE] 10_45am.pdf" at bounding box center [674, 490] width 172 height 10
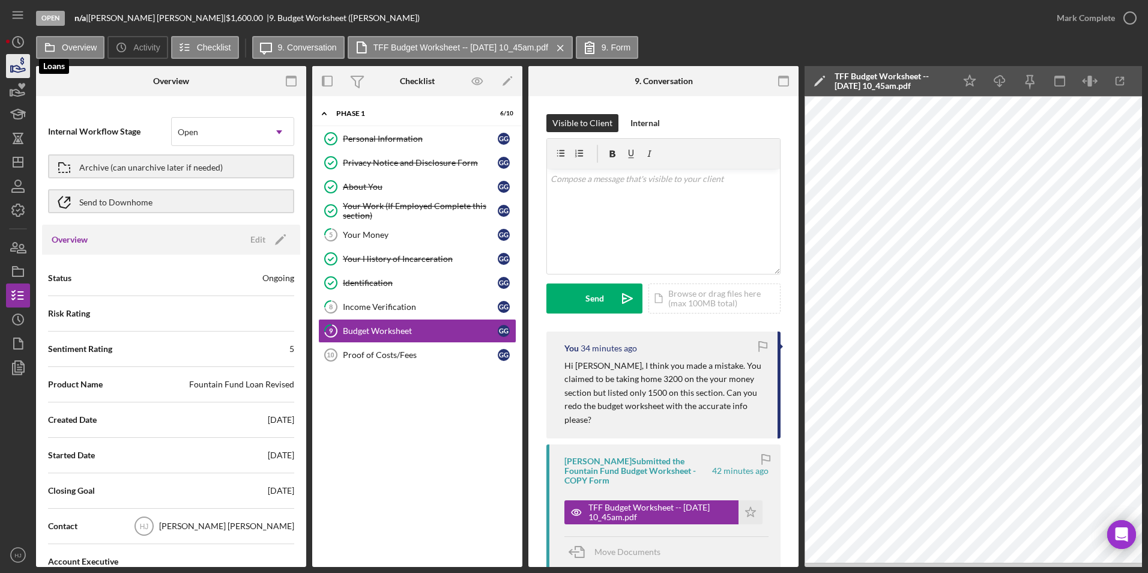
click at [12, 64] on icon "button" at bounding box center [18, 66] width 30 height 30
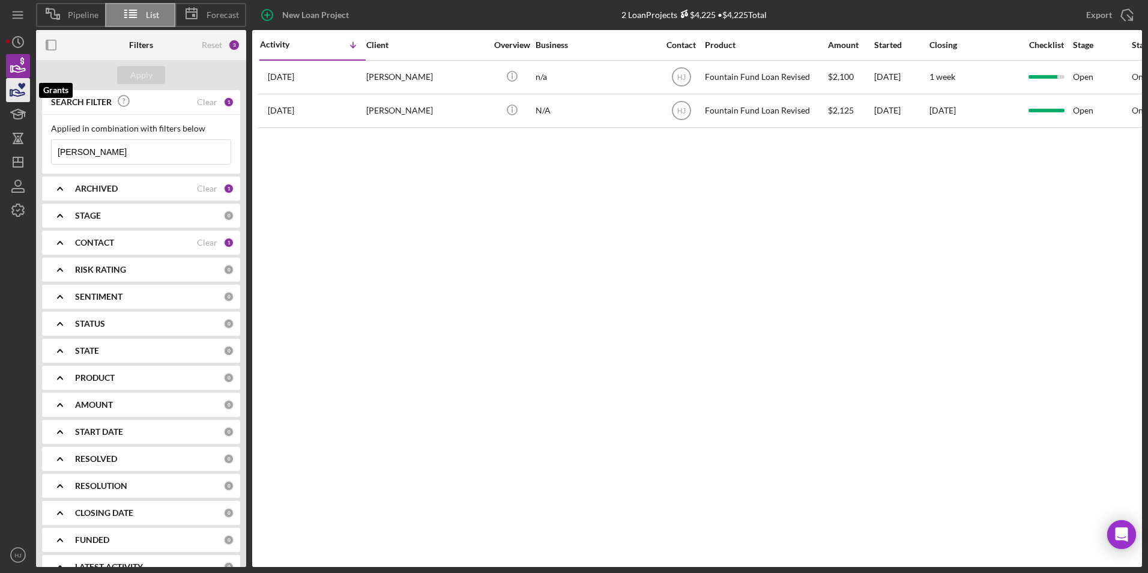
click at [22, 91] on icon "button" at bounding box center [18, 90] width 30 height 30
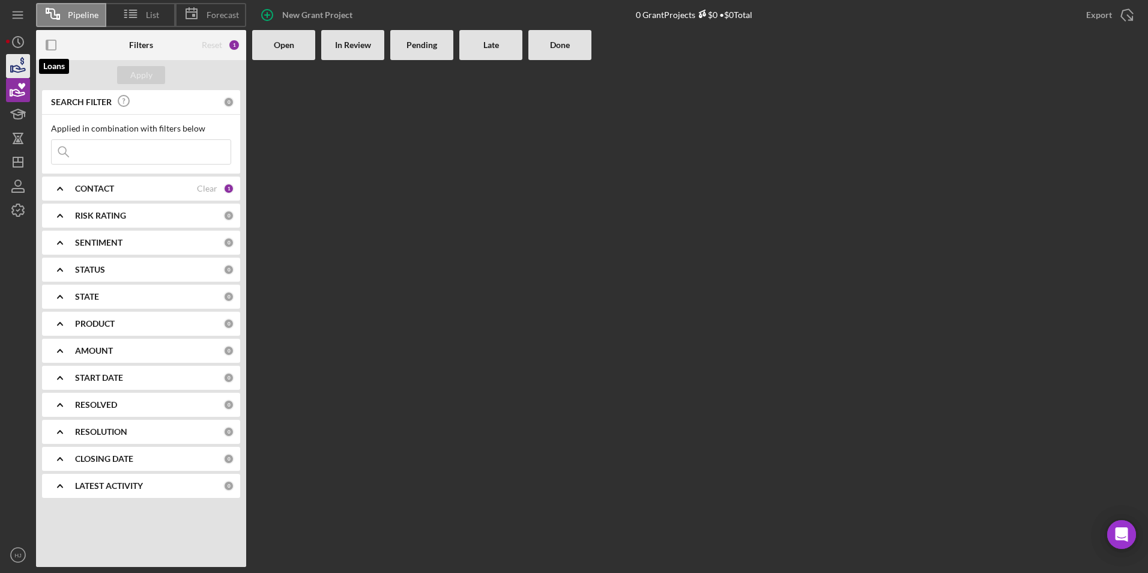
click at [21, 58] on icon "button" at bounding box center [18, 66] width 30 height 30
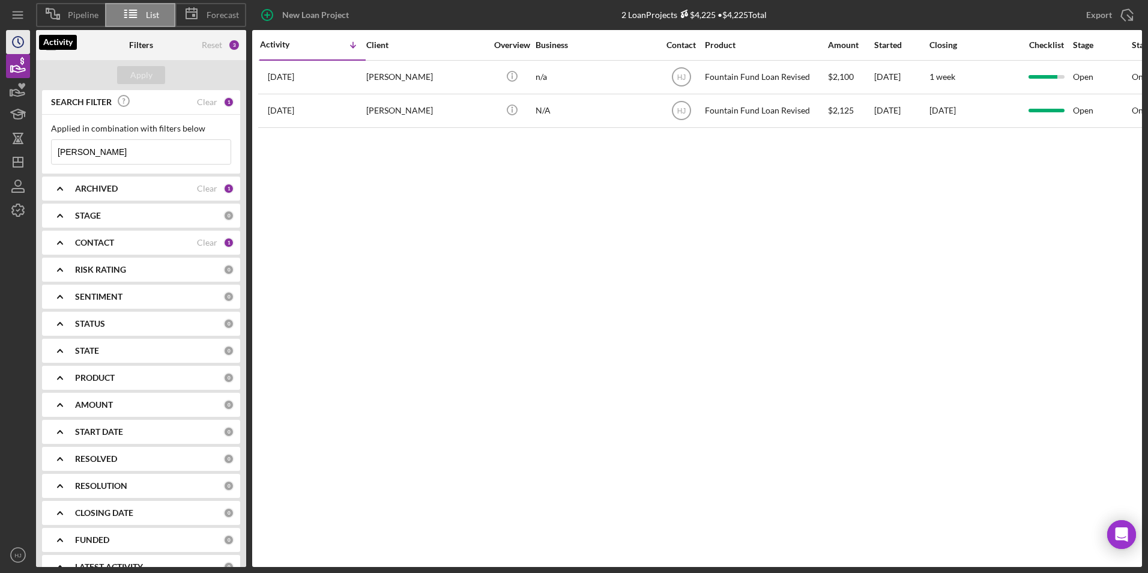
click at [15, 37] on icon "Icon/History" at bounding box center [18, 42] width 30 height 30
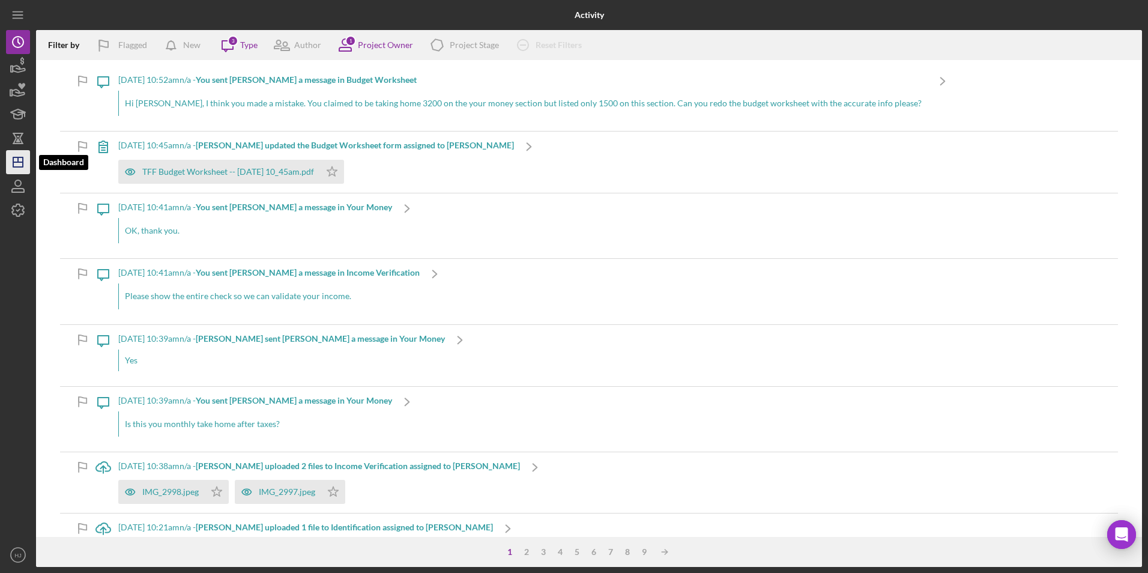
click at [20, 160] on icon "Icon/Dashboard" at bounding box center [18, 162] width 30 height 30
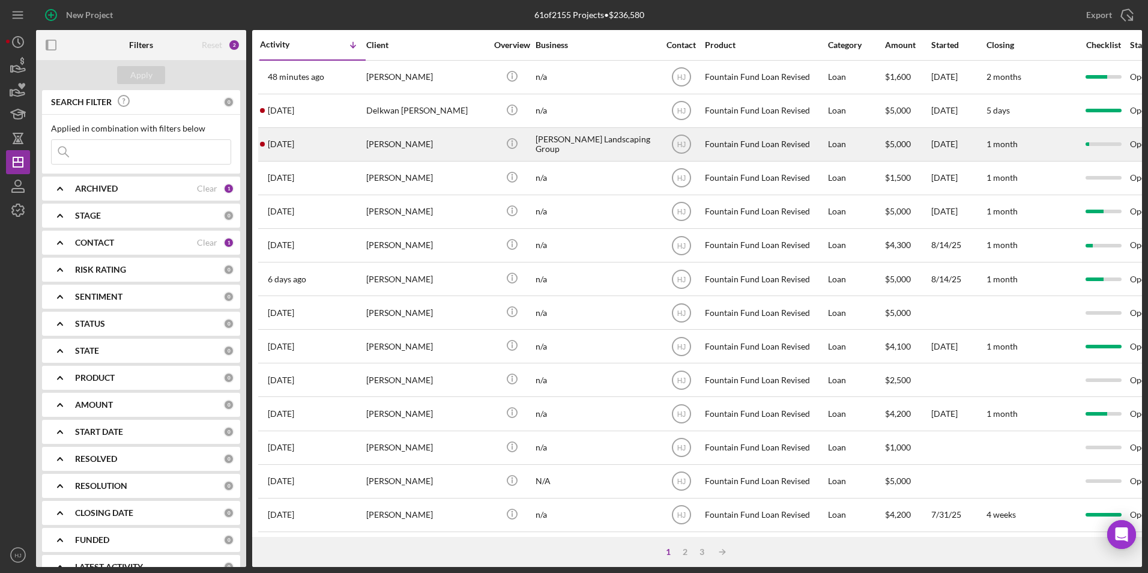
click at [406, 141] on div "[PERSON_NAME]" at bounding box center [426, 144] width 120 height 32
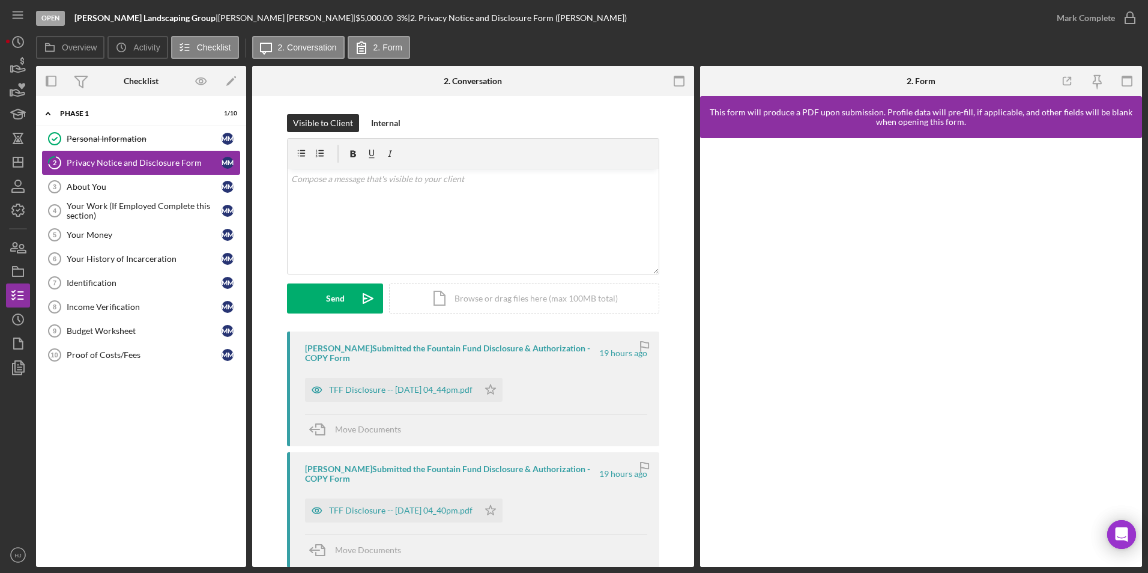
click at [128, 160] on div "Privacy Notice and Disclosure Form" at bounding box center [144, 163] width 155 height 10
click at [408, 388] on div "TFF Disclosure -- [DATE] 04_44pm.pdf" at bounding box center [401, 390] width 144 height 10
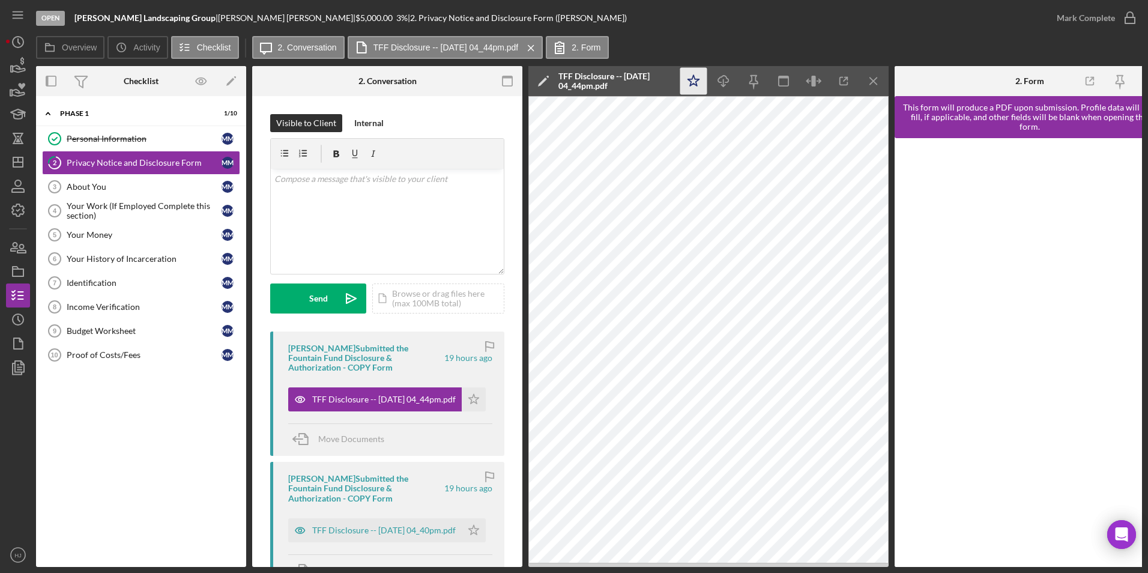
click at [699, 79] on polygon "button" at bounding box center [693, 80] width 11 height 11
click at [465, 396] on icon "Icon/Star" at bounding box center [474, 399] width 24 height 24
click at [341, 186] on div "v Color teal Color pink Remove color Add row above Add row below Add column bef…" at bounding box center [387, 221] width 233 height 105
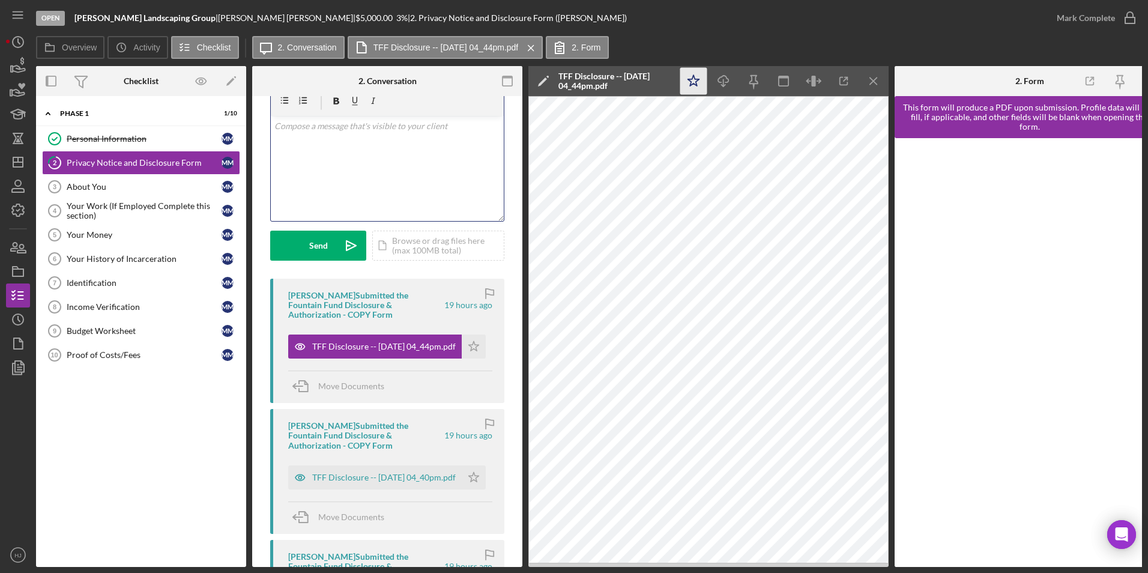
scroll to position [60, 0]
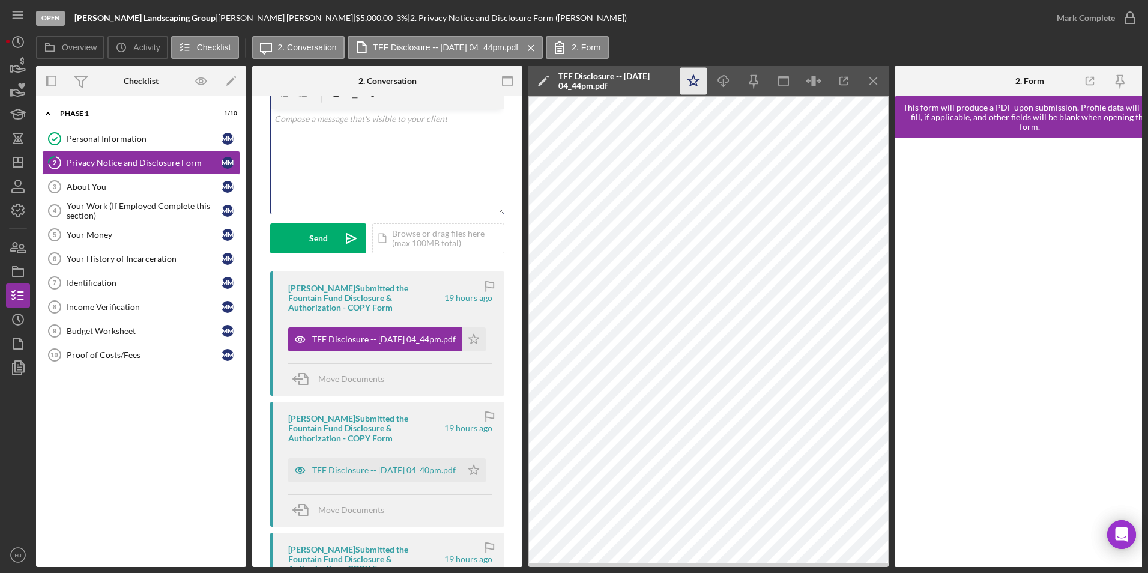
click at [367, 155] on div "v Color teal Color pink Remove color Add row above Add row below Add column bef…" at bounding box center [387, 161] width 233 height 105
click at [366, 156] on div "v Color teal Color pink Remove color Add row above Add row below Add column bef…" at bounding box center [387, 161] width 233 height 105
click at [324, 232] on div "Send" at bounding box center [318, 238] width 19 height 30
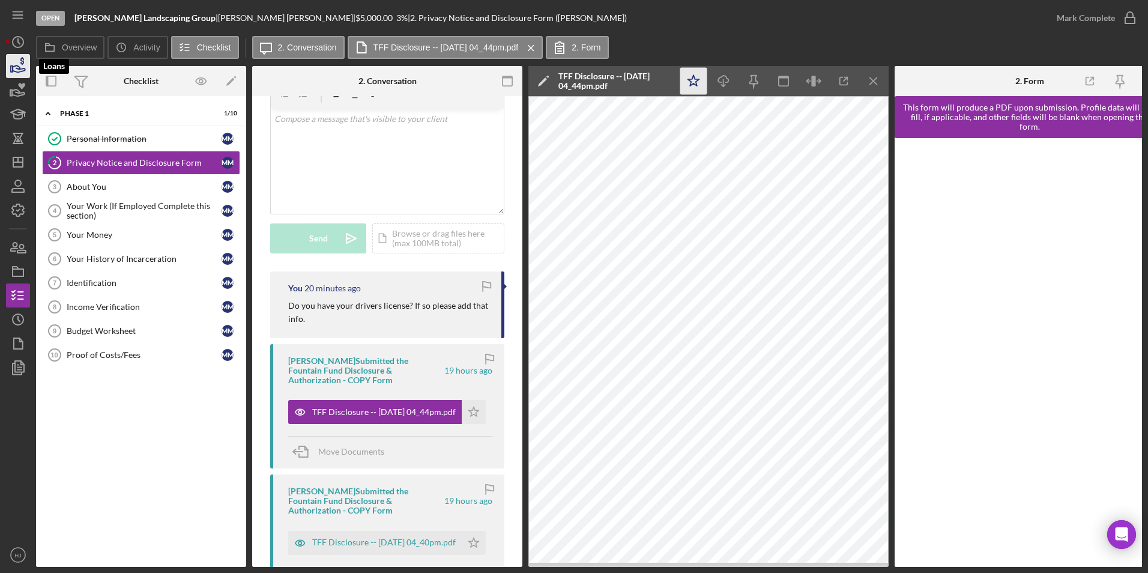
click at [13, 71] on polygon "button" at bounding box center [12, 69] width 2 height 6
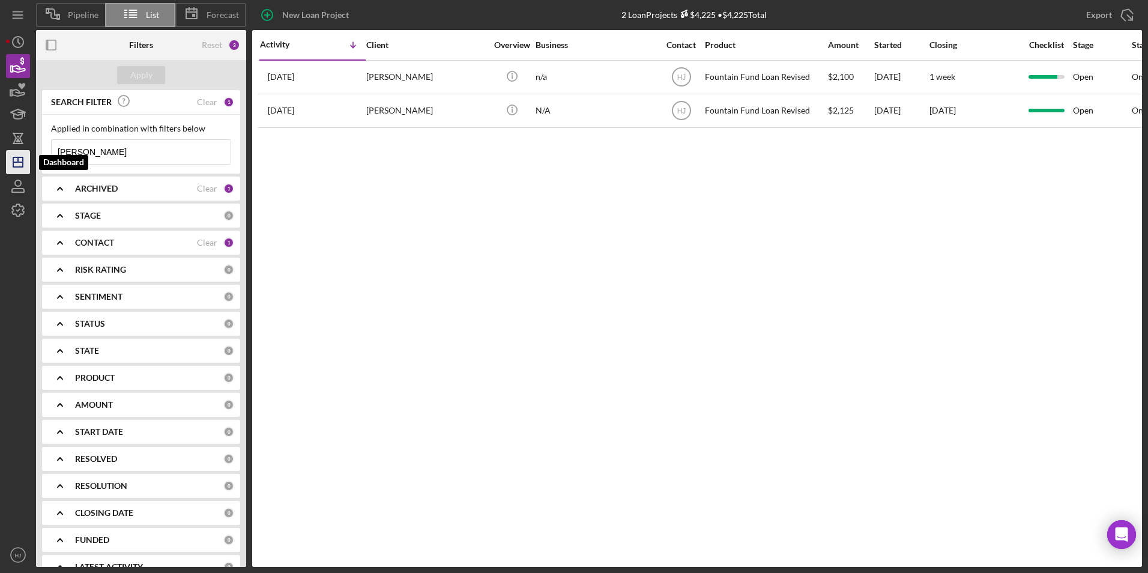
click at [19, 155] on icon "Icon/Dashboard" at bounding box center [18, 162] width 30 height 30
